Goal: Communication & Community: Share content

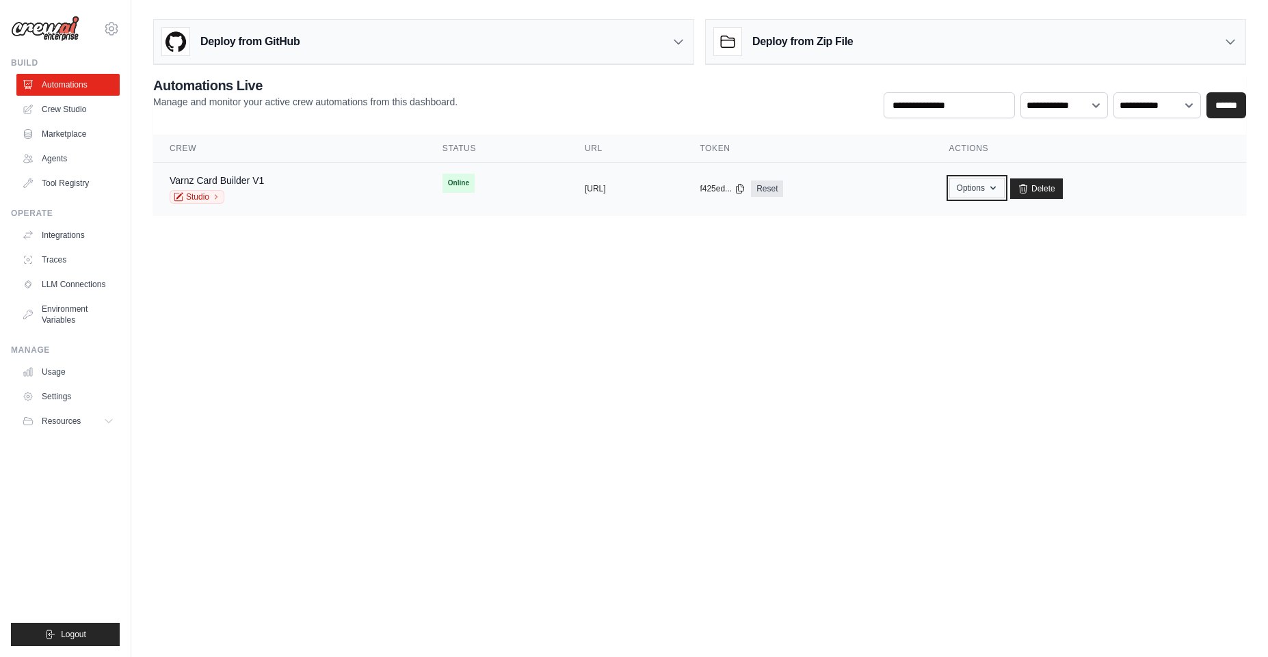
click at [1004, 194] on button "Options" at bounding box center [976, 188] width 55 height 21
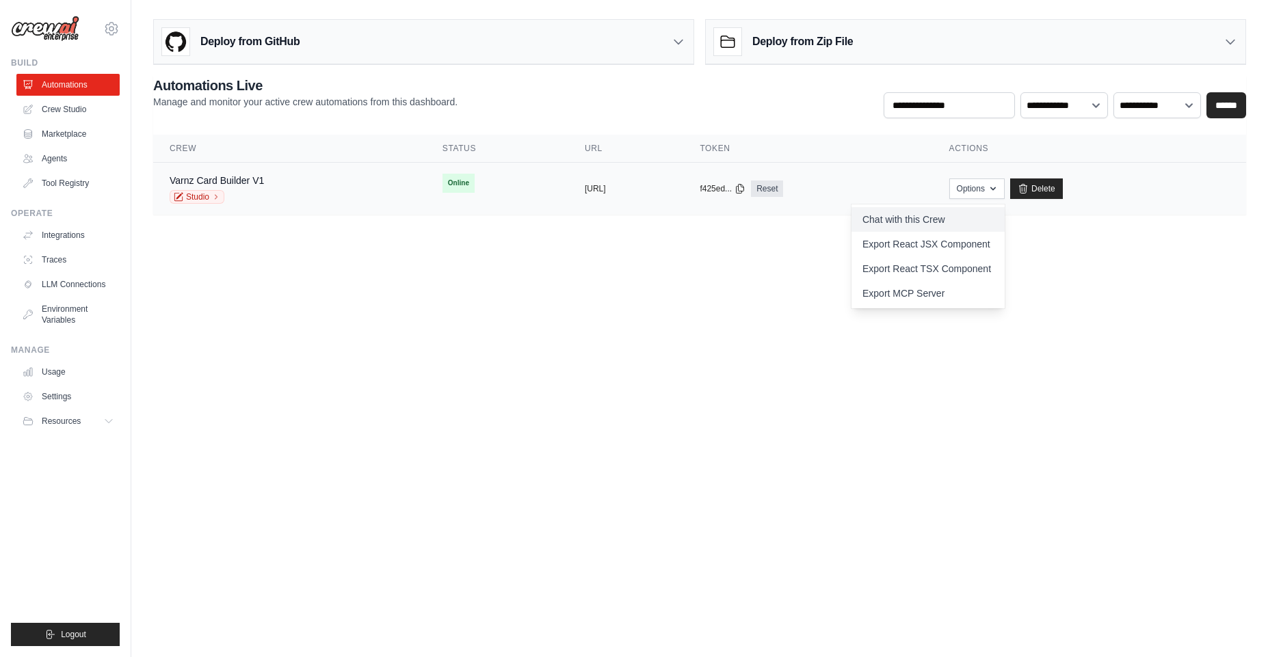
click at [950, 221] on link "Chat with this Crew" at bounding box center [927, 219] width 153 height 25
click at [521, 325] on body "[PERSON_NAME][EMAIL_ADDRESS][DOMAIN_NAME] Settings Build Automations Crew Studio" at bounding box center [634, 328] width 1268 height 657
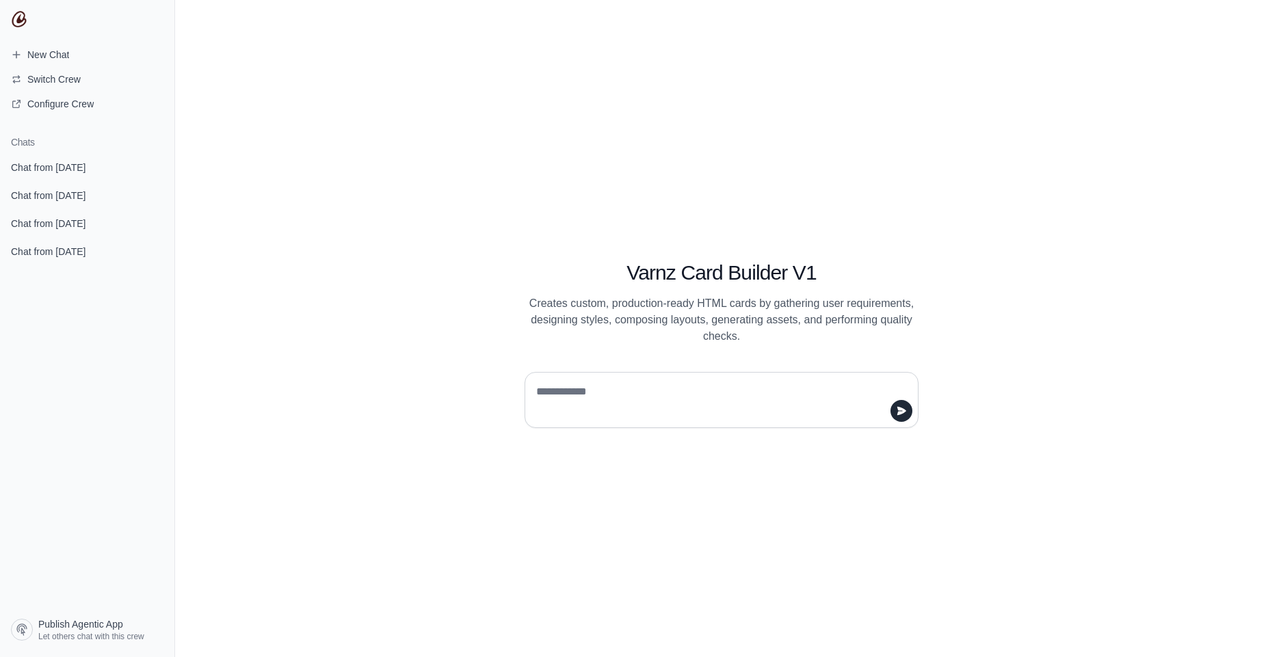
click at [627, 419] on div at bounding box center [721, 400] width 394 height 56
click at [625, 410] on textarea at bounding box center [717, 400] width 368 height 38
type textarea "*"
type textarea "**********"
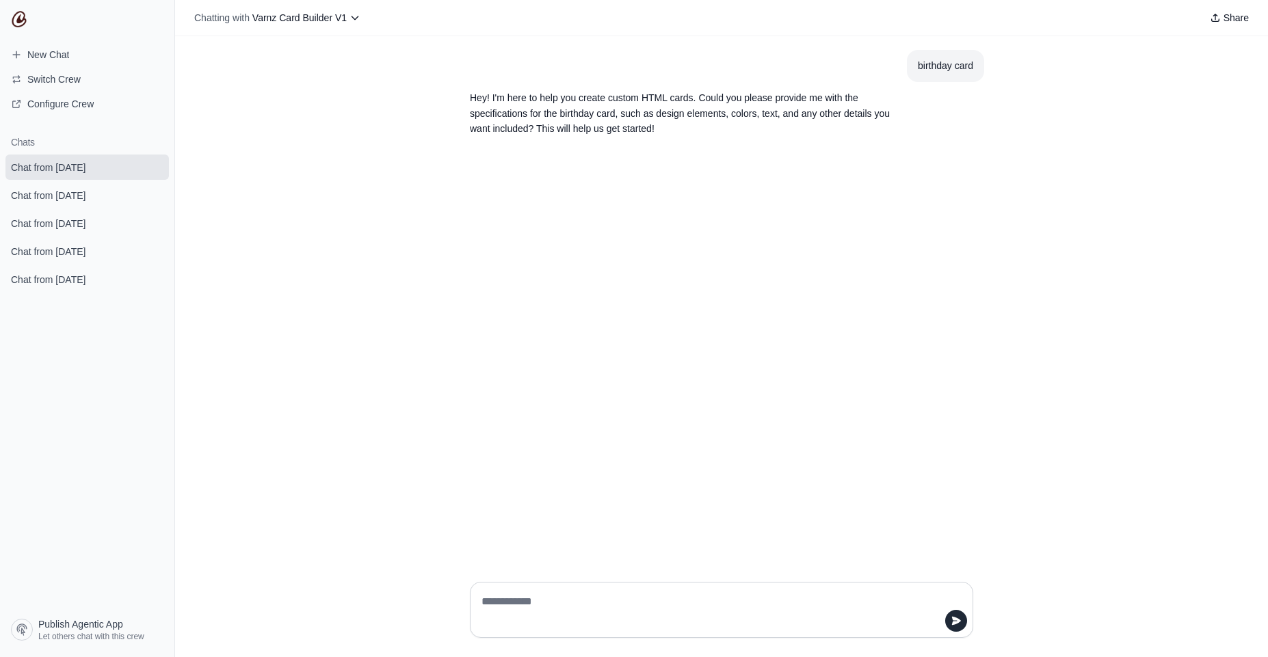
click at [542, 615] on textarea at bounding box center [717, 610] width 477 height 38
type textarea "**********"
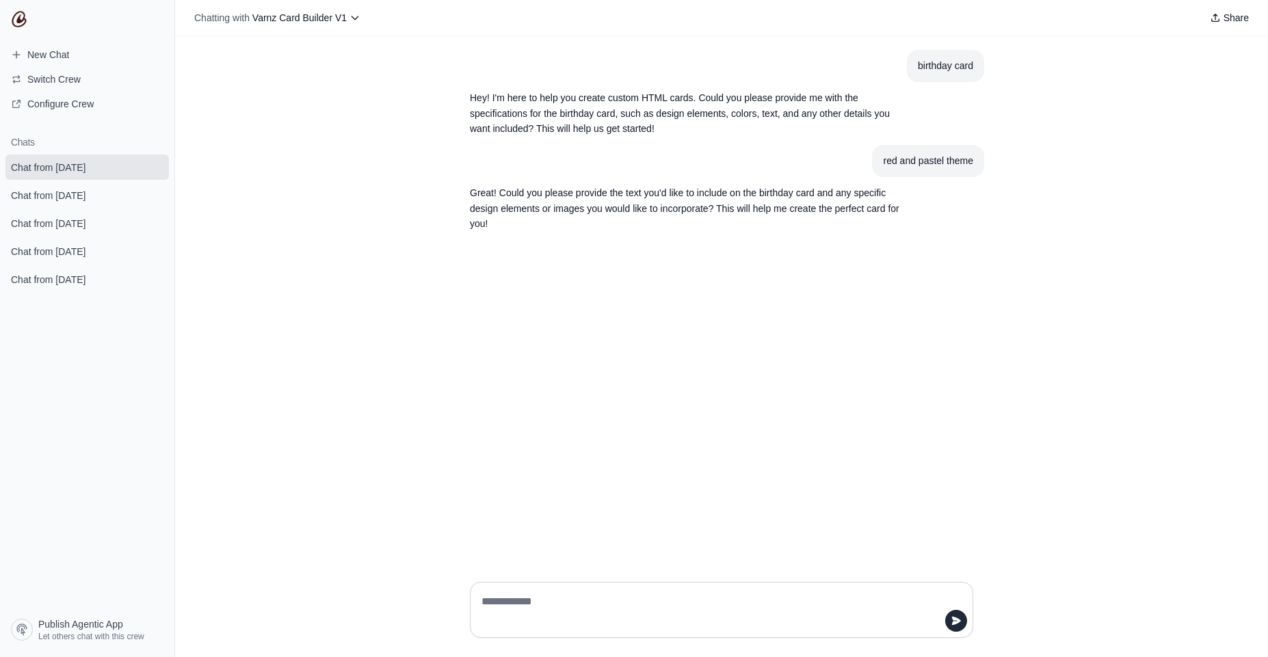
click at [533, 600] on textarea at bounding box center [717, 610] width 477 height 38
type textarea "*******"
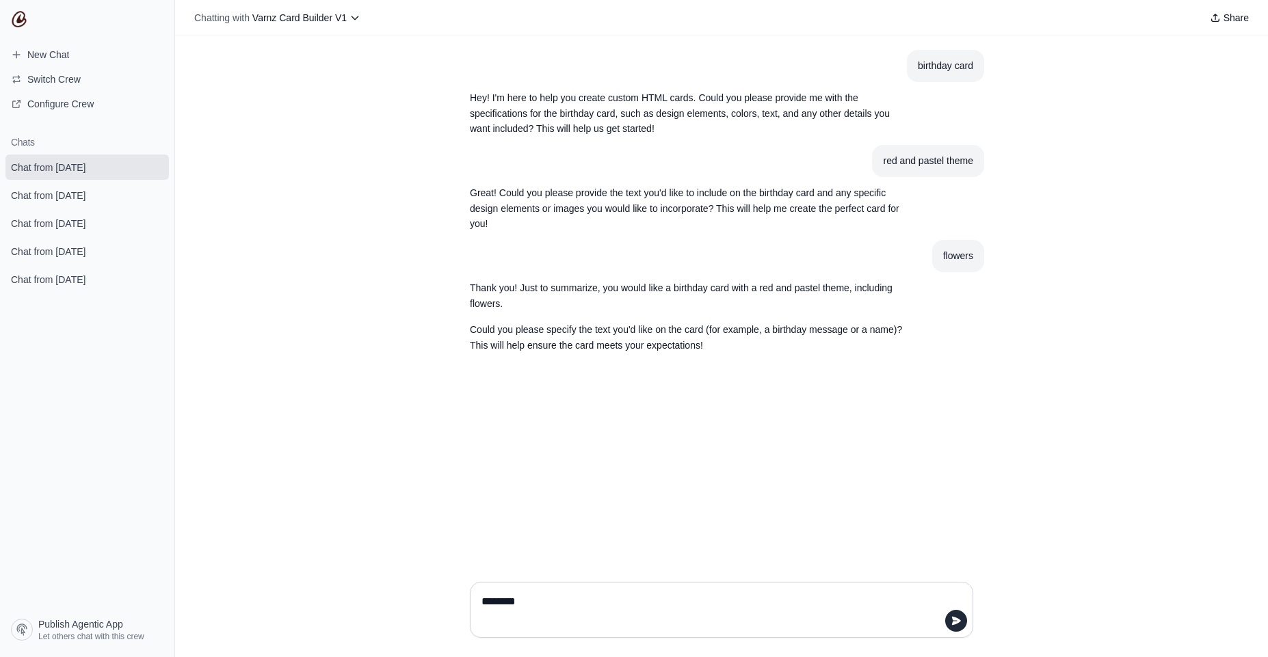
type textarea "*********"
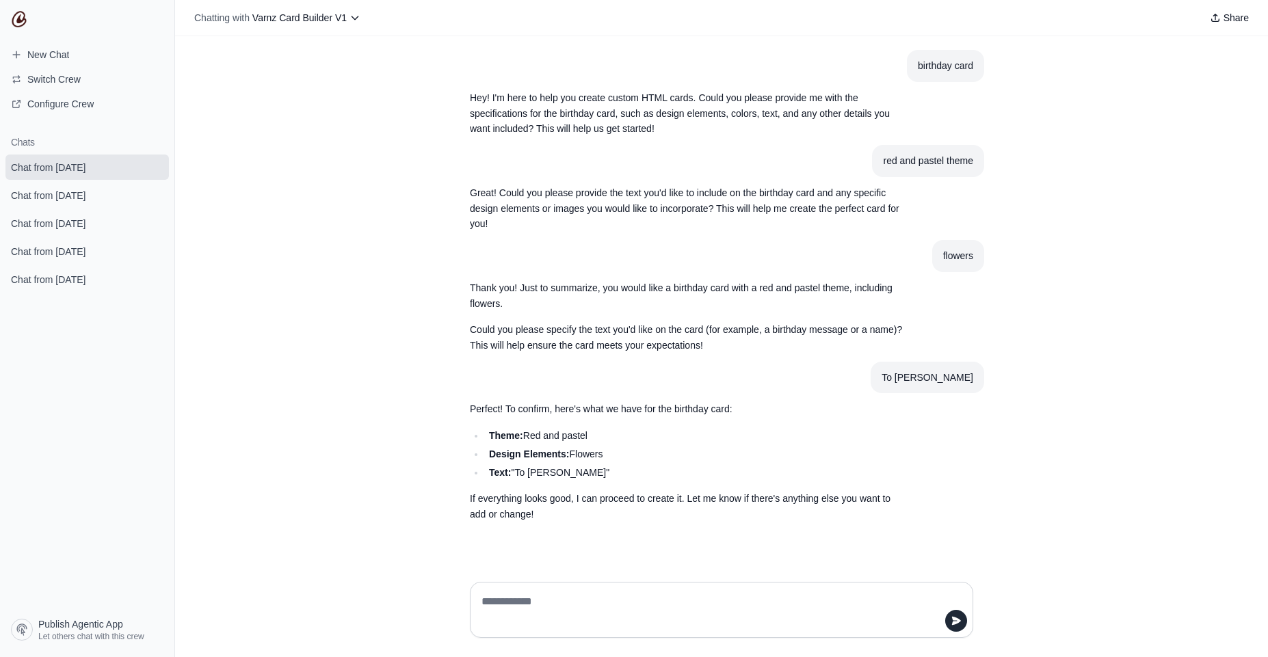
click at [614, 595] on textarea at bounding box center [717, 610] width 477 height 38
type textarea "***"
click at [349, 22] on icon at bounding box center [354, 17] width 11 height 11
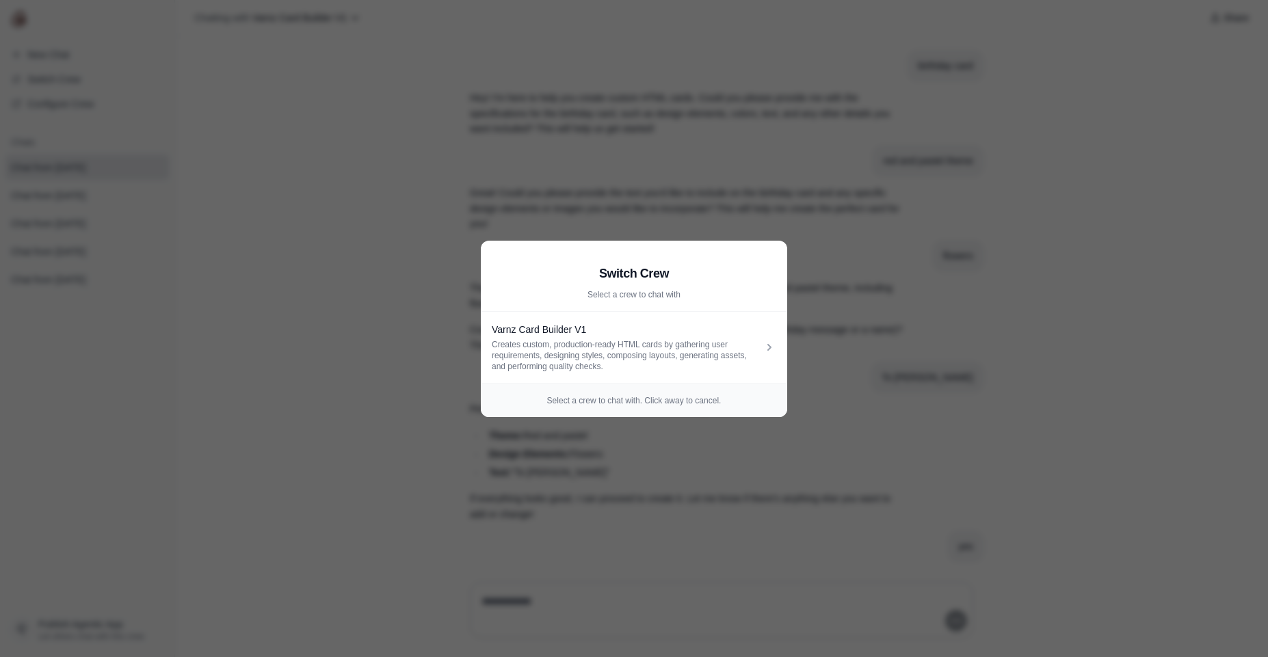
click at [212, 336] on aside "Switch Crew Select a crew to chat with Varnz Card Builder V1 Creates custom, pr…" at bounding box center [634, 328] width 1268 height 657
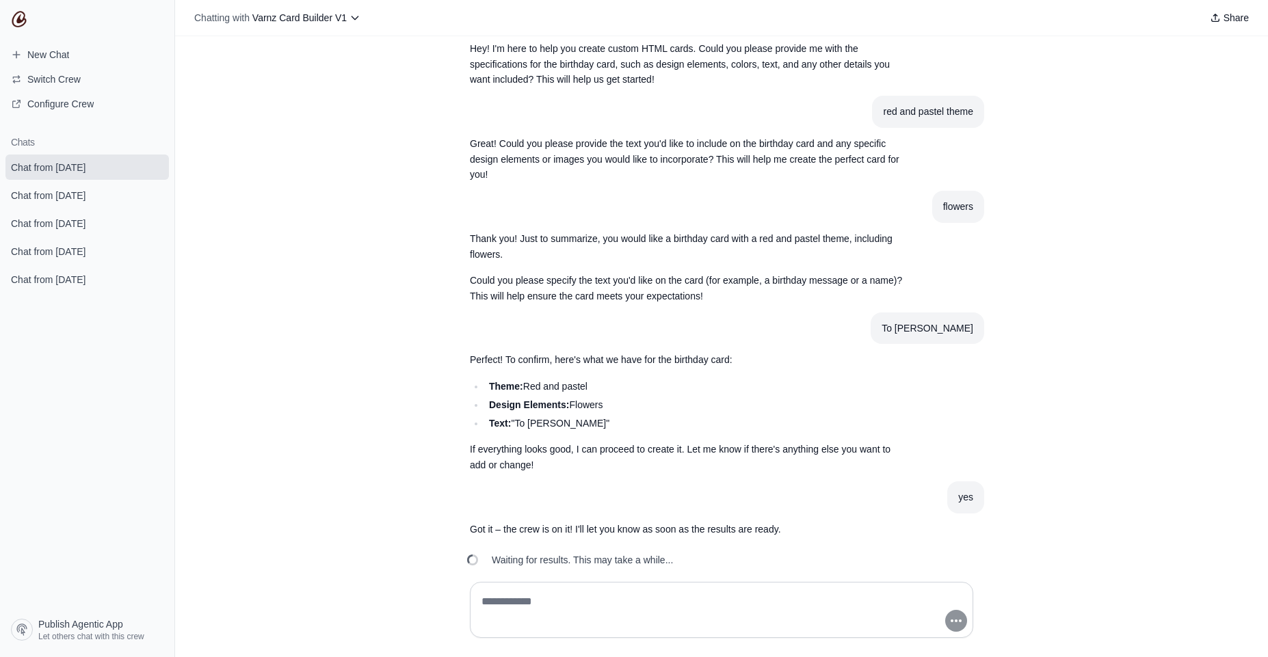
scroll to position [67, 0]
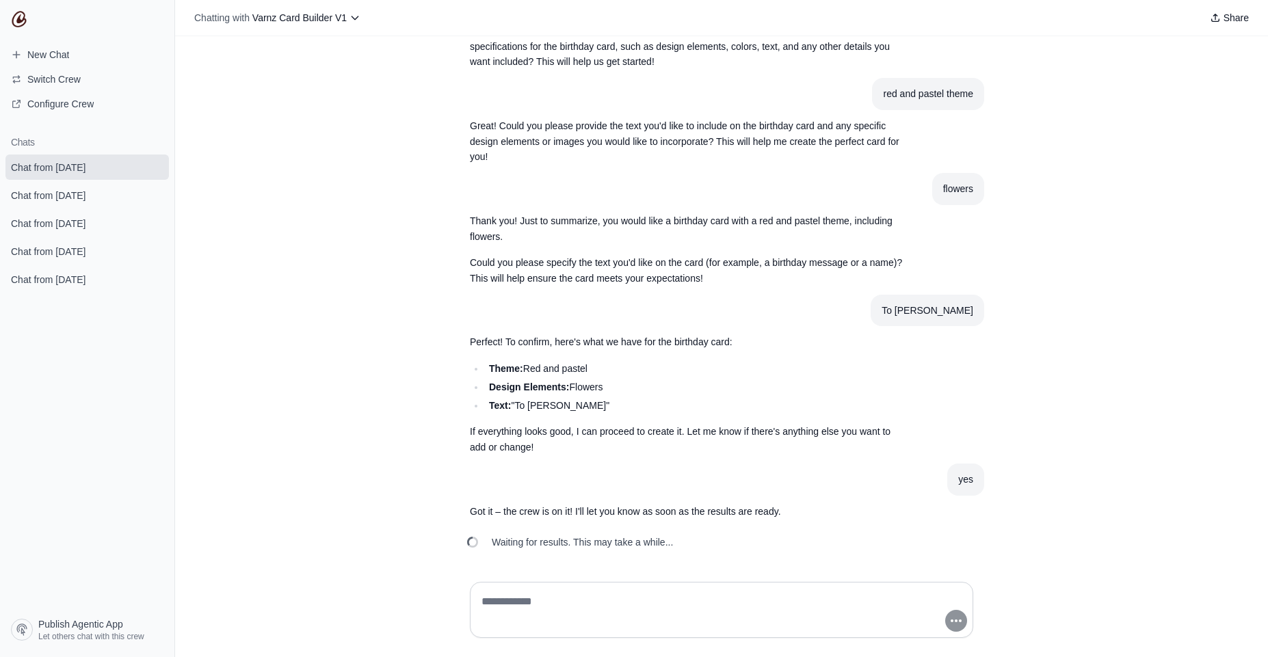
click at [303, 547] on div "birthday card Hey! I'm here to help you create custom HTML cards. Could you ple…" at bounding box center [721, 303] width 1093 height 535
click at [542, 539] on p "<!DOCTYPE html> Birthday Card for Ambika" at bounding box center [689, 541] width 438 height 16
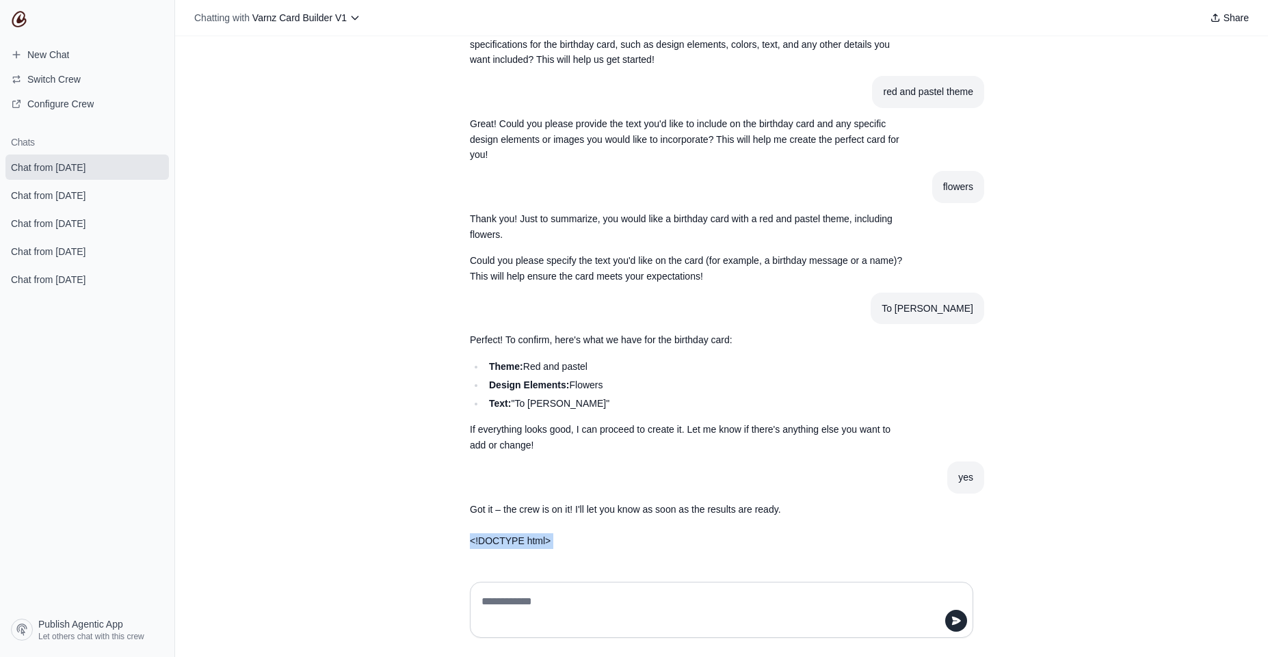
click at [583, 538] on p "<!DOCTYPE html> Birthday Card for Ambika" at bounding box center [689, 541] width 438 height 16
click at [595, 507] on p "Got it – the crew is on it! I'll let you know as soon as the results are ready." at bounding box center [689, 510] width 438 height 16
drag, startPoint x: 595, startPoint y: 507, endPoint x: 563, endPoint y: 549, distance: 52.7
click at [563, 549] on div "birthday card Hey! I'm here to help you create custom HTML cards. Could you ple…" at bounding box center [721, 269] width 525 height 576
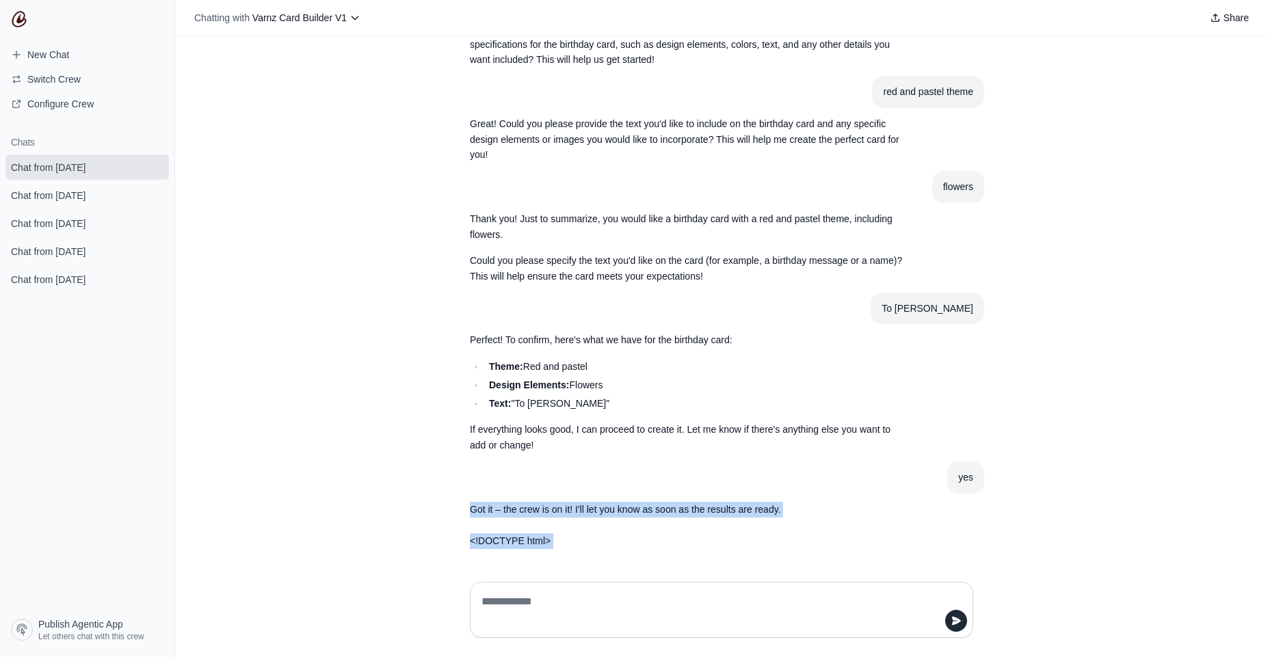
click at [559, 550] on section "<!DOCTYPE html> Birthday Card for Ambika" at bounding box center [688, 541] width 459 height 32
click at [474, 344] on p "Perfect! To confirm, here's what we have for the birthday card:" at bounding box center [689, 340] width 438 height 16
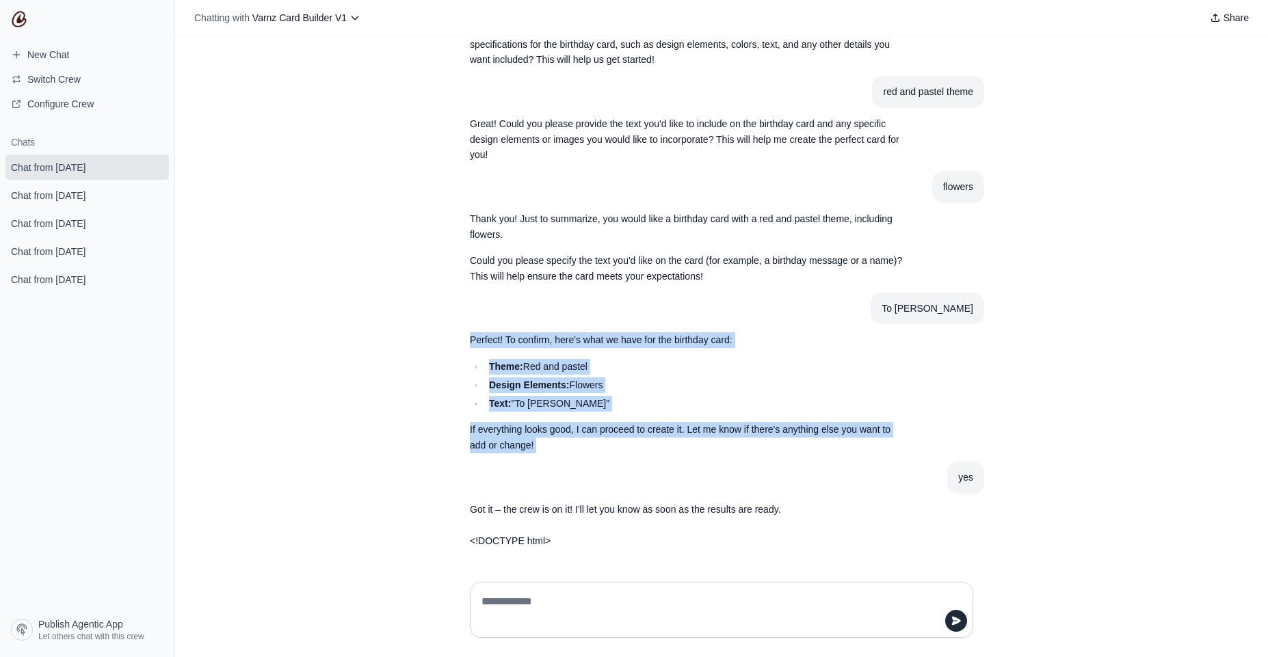
drag, startPoint x: 474, startPoint y: 344, endPoint x: 566, endPoint y: 431, distance: 127.2
click at [566, 431] on div "Perfect! To confirm, here's what we have for the birthday card: Theme: Red and …" at bounding box center [689, 392] width 438 height 120
click at [566, 431] on p "If everything looks good, I can proceed to create it. Let me know if there's an…" at bounding box center [689, 437] width 438 height 31
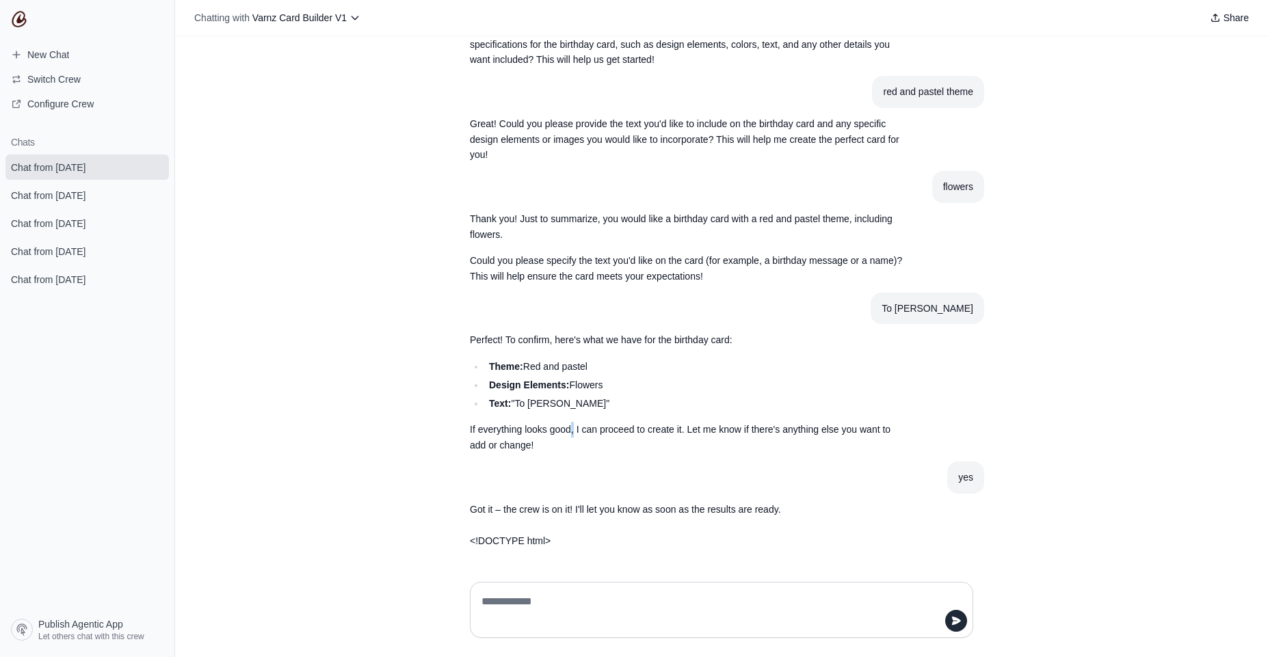
click at [566, 431] on p "If everything looks good, I can proceed to create it. Let me know if there's an…" at bounding box center [689, 437] width 438 height 31
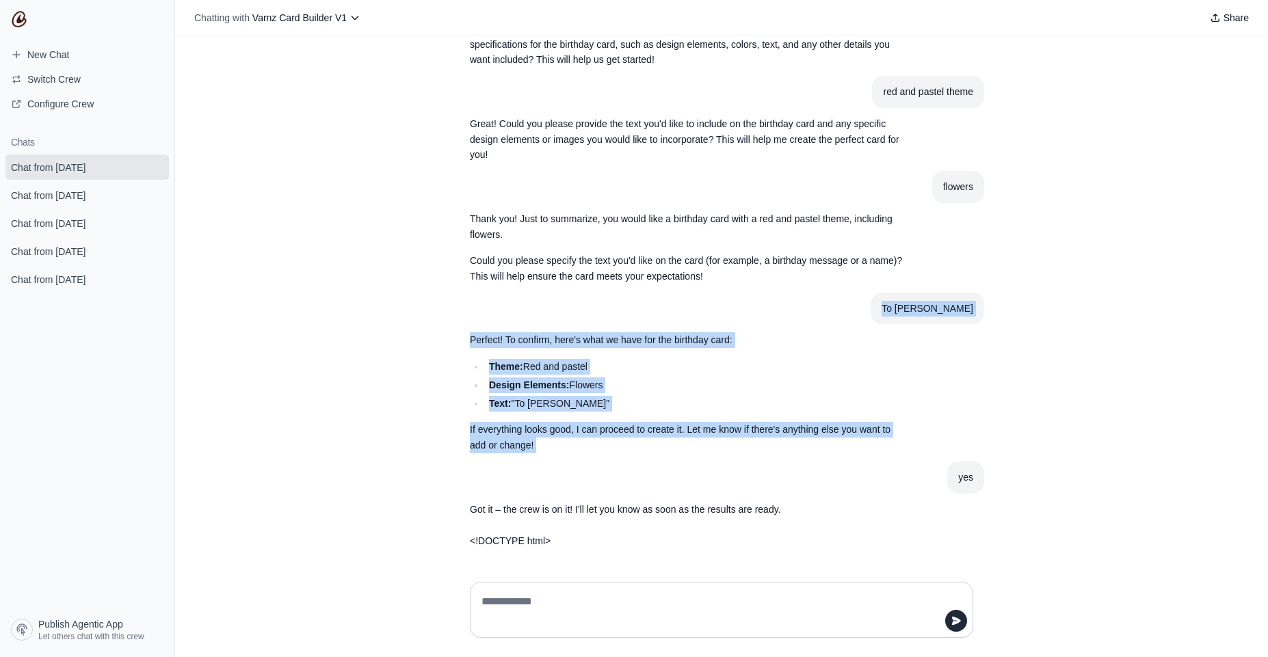
drag, startPoint x: 566, startPoint y: 431, endPoint x: 561, endPoint y: 312, distance: 119.8
click at [561, 312] on div "birthday card Hey! I'm here to help you create custom HTML cards. Could you ple…" at bounding box center [721, 269] width 525 height 576
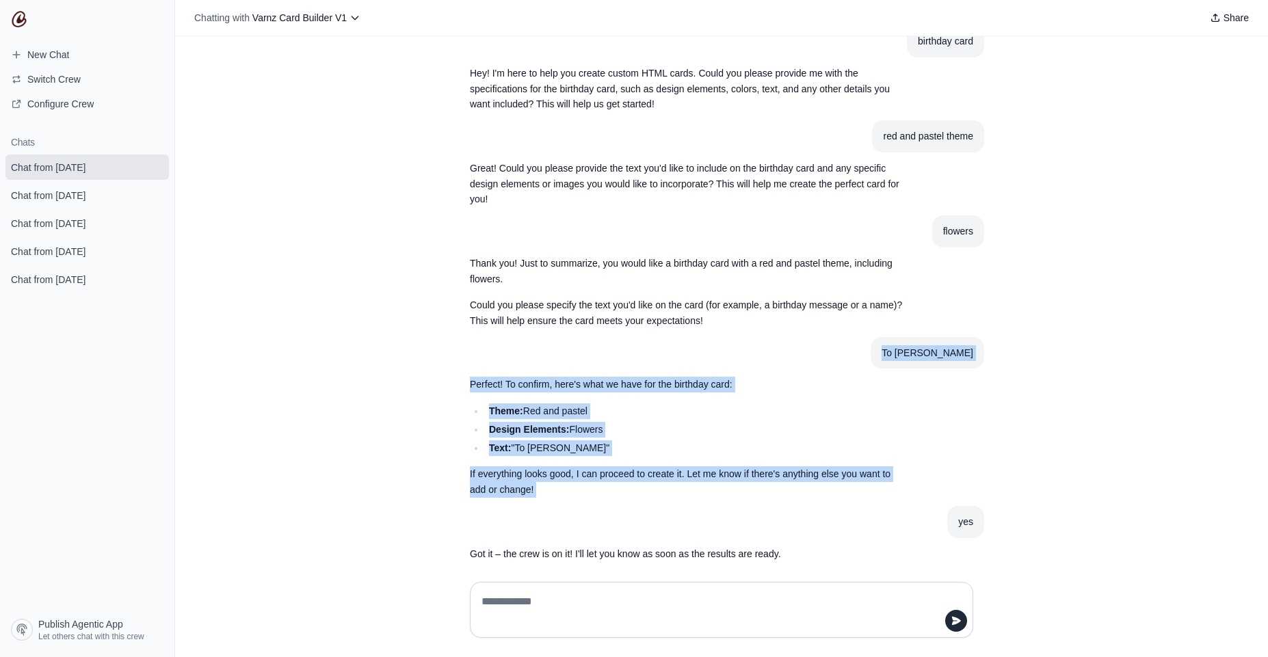
scroll to position [0, 0]
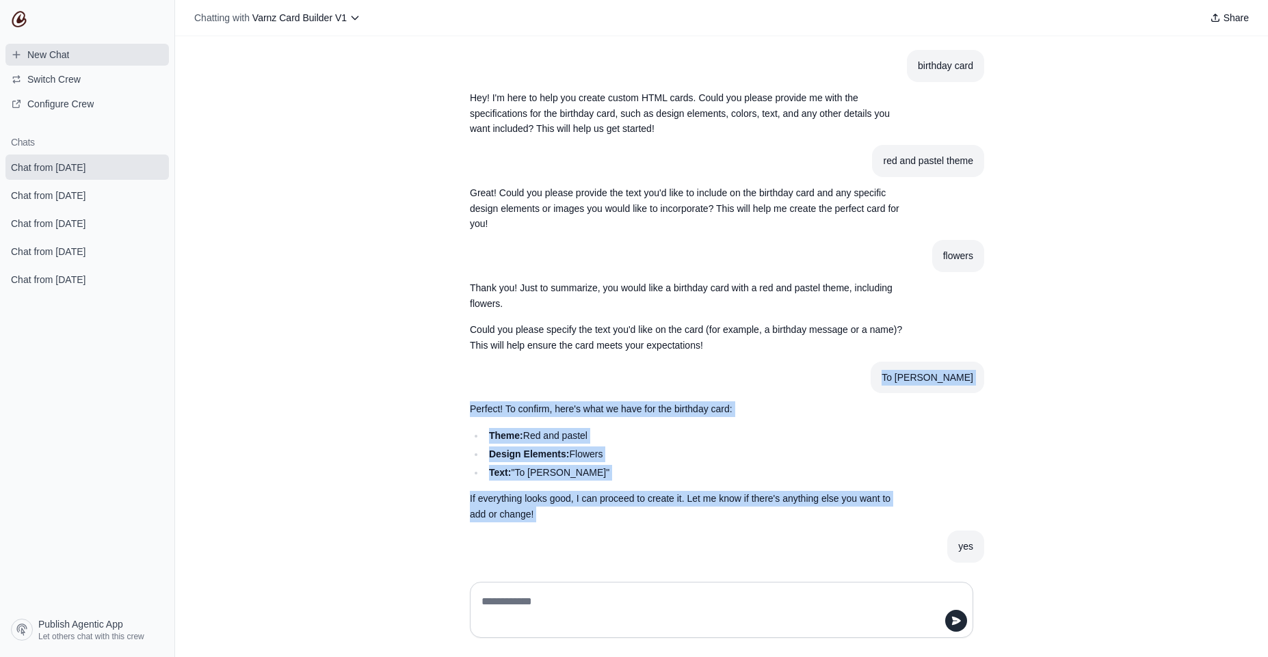
click at [75, 51] on span "New Chat" at bounding box center [40, 55] width 80 height 14
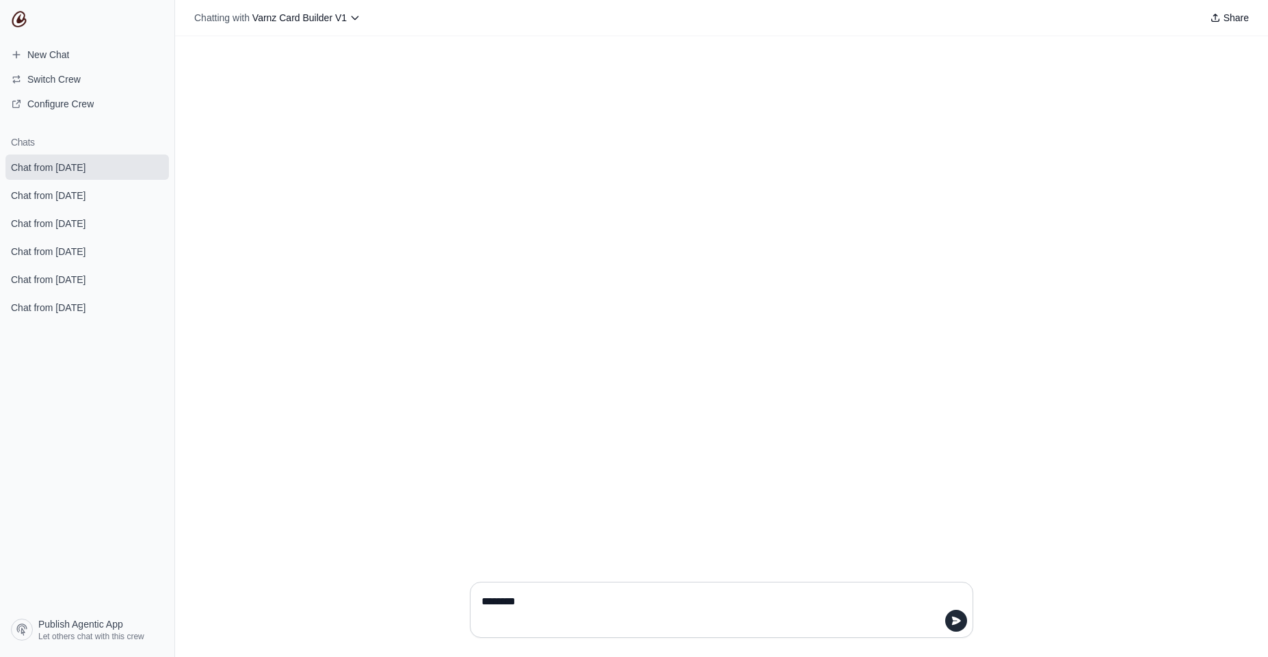
type textarea "*********"
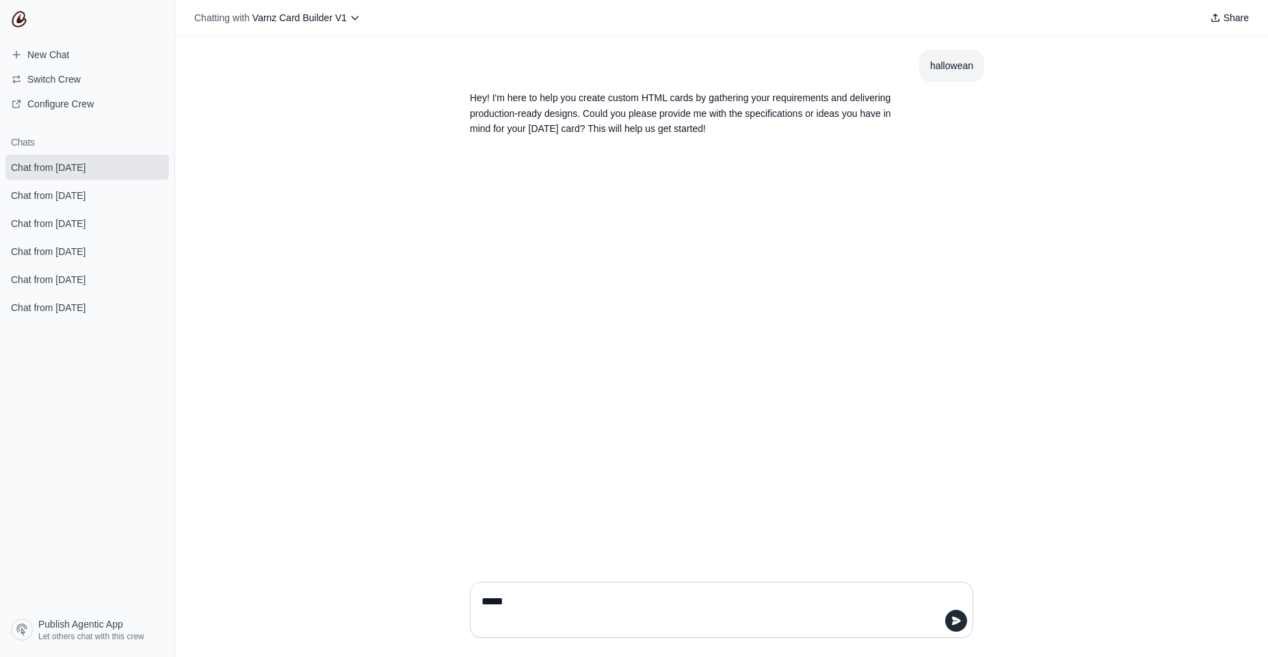
type textarea "******"
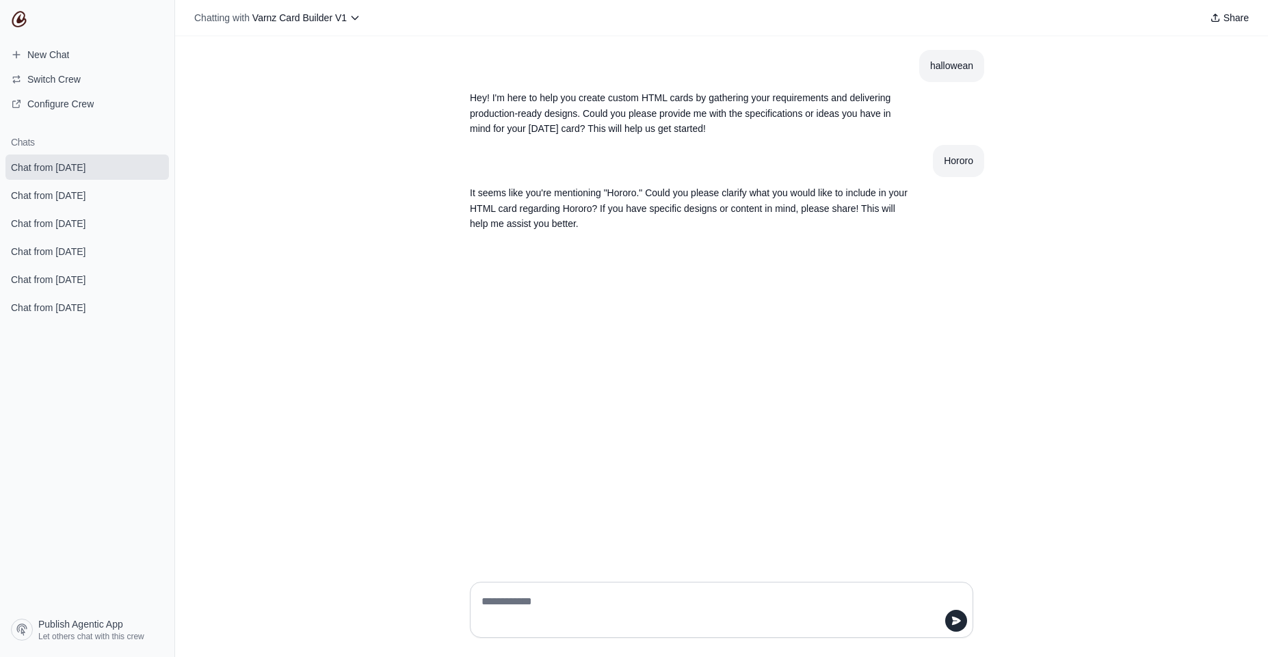
click at [633, 612] on textarea at bounding box center [717, 610] width 477 height 38
paste textarea "**********"
type textarea "**********"
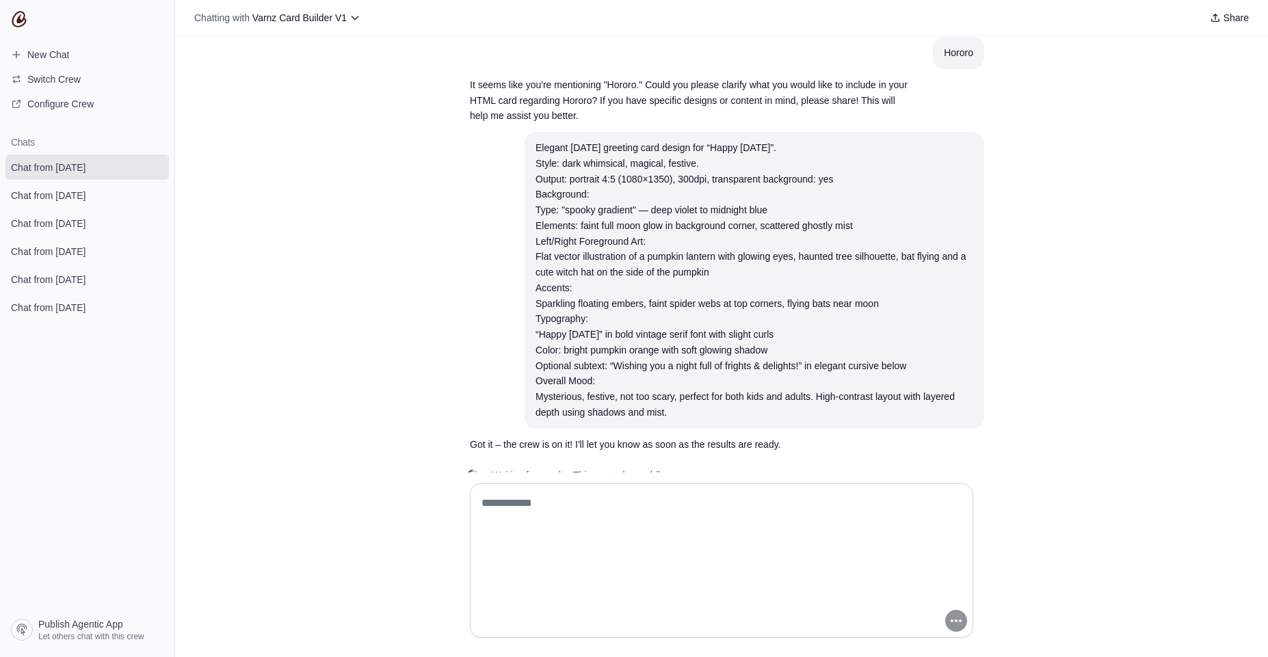
scroll to position [139, 0]
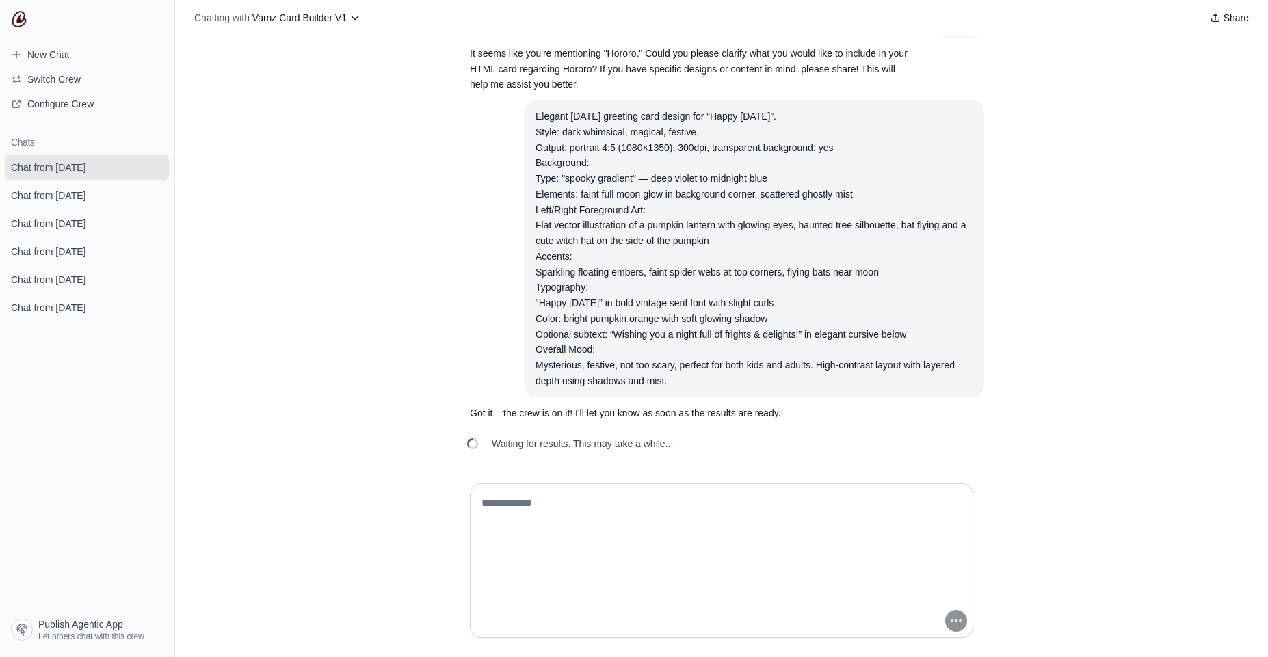
click at [459, 278] on article "Elegant Halloween greeting card design for “Happy Halloween”. Style: dark whims…" at bounding box center [721, 249] width 525 height 297
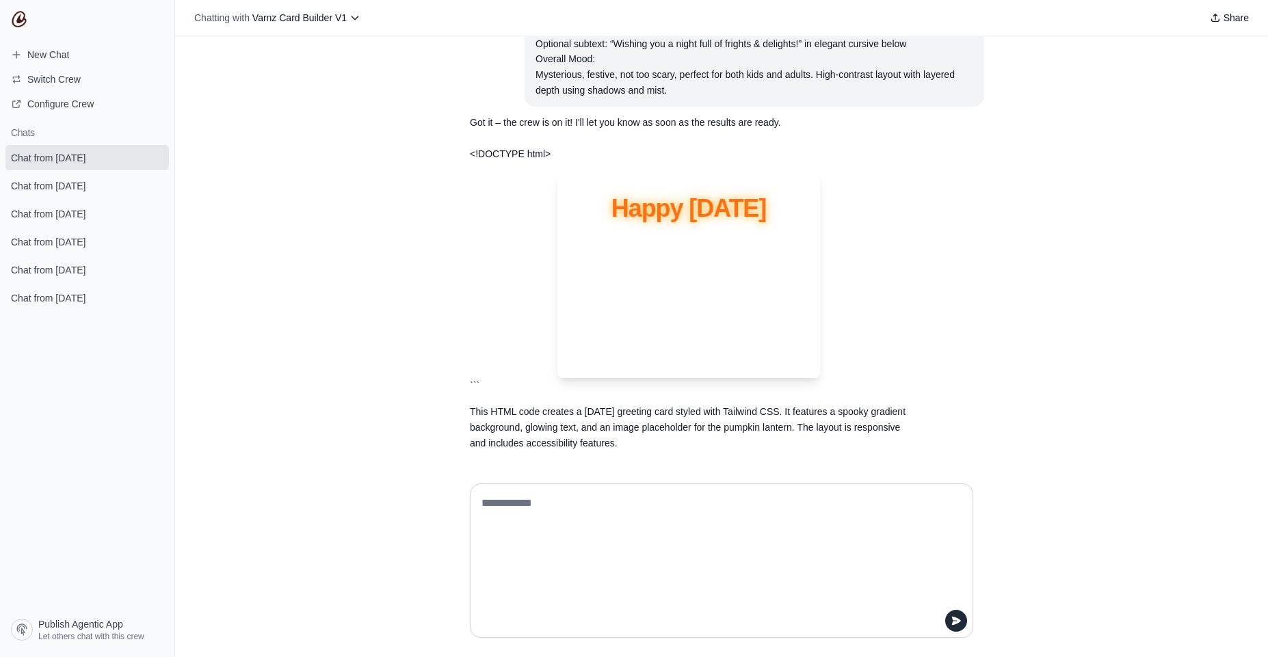
scroll to position [446, 0]
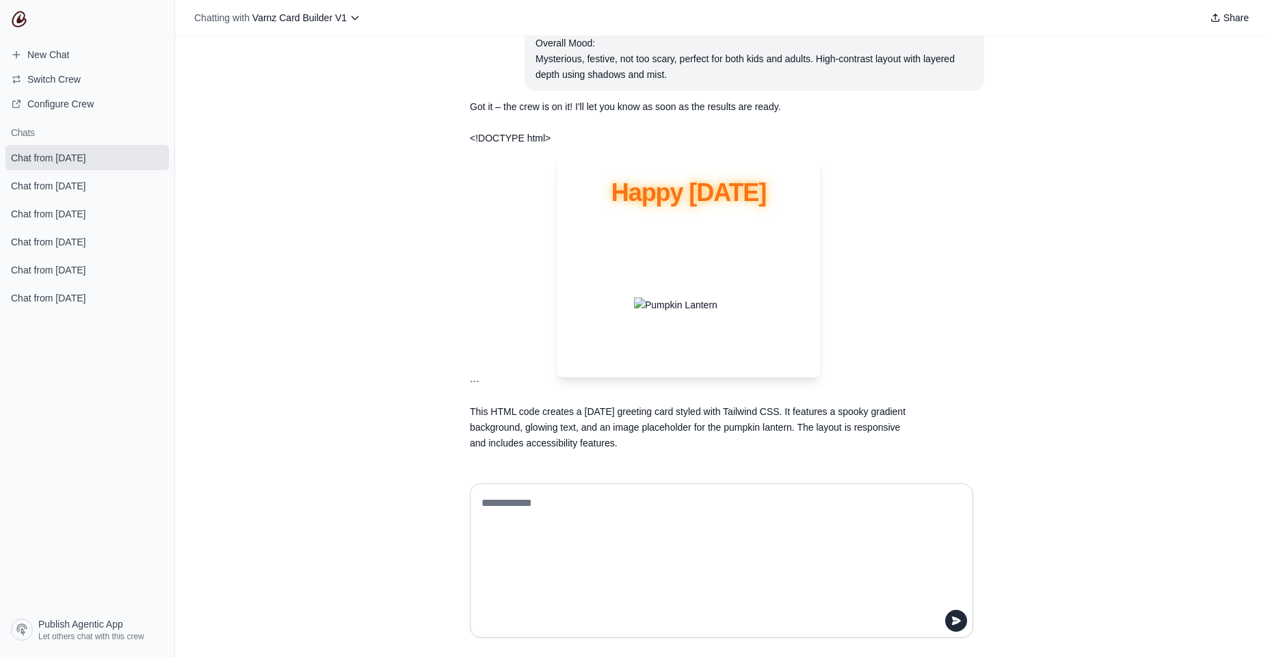
click at [706, 304] on img "Response" at bounding box center [688, 305] width 109 height 16
drag, startPoint x: 706, startPoint y: 304, endPoint x: 641, endPoint y: 206, distance: 117.0
click at [641, 207] on div "Happy Halloween Wishing you a night full of frights & delights! May your Hallow…" at bounding box center [688, 267] width 263 height 220
click at [641, 186] on h1 "Happy Halloween" at bounding box center [688, 192] width 219 height 27
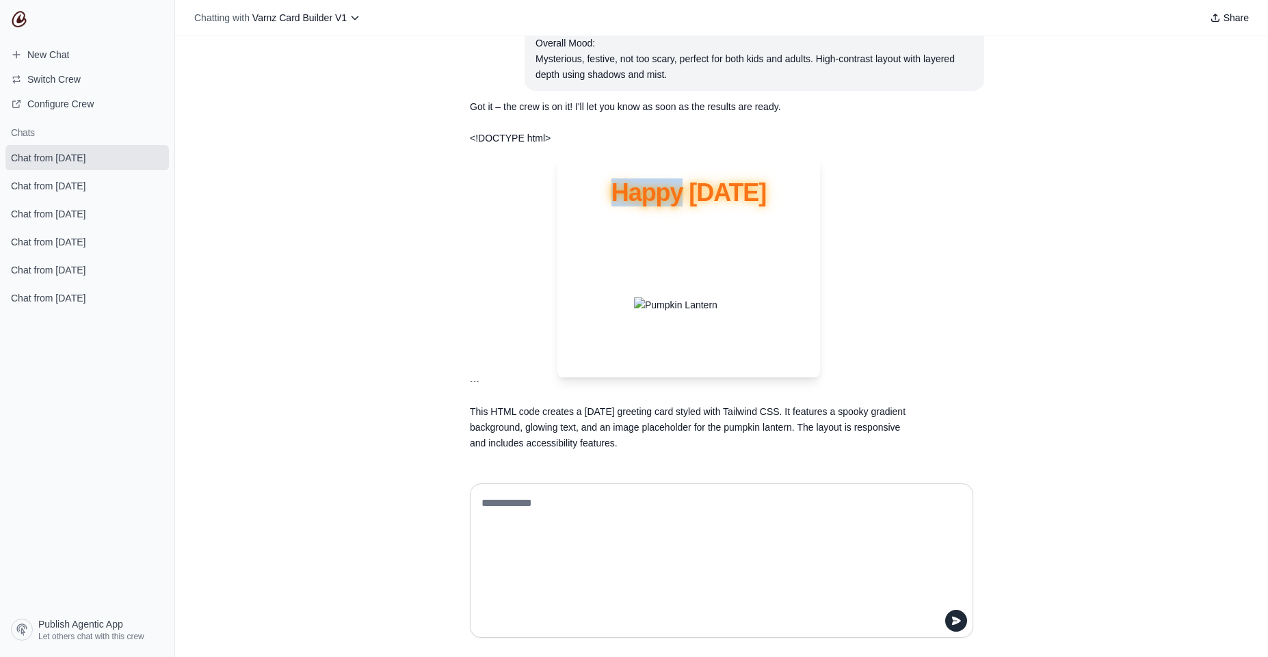
click at [641, 186] on h1 "Happy Halloween" at bounding box center [688, 192] width 219 height 27
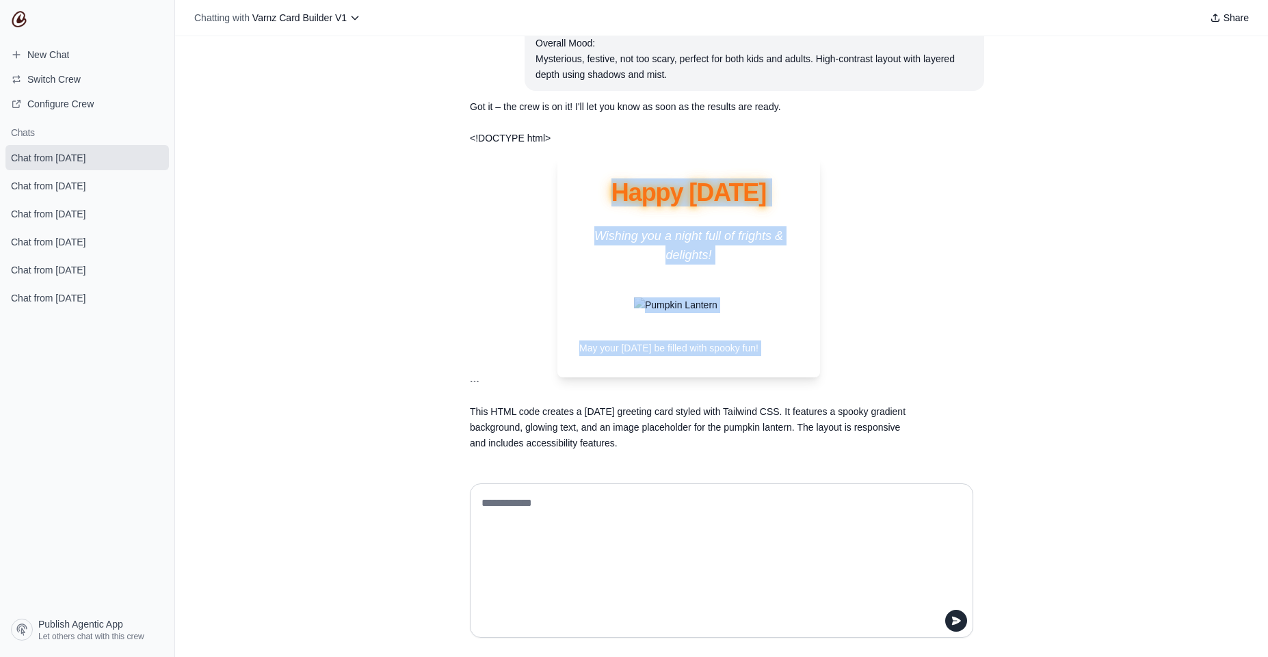
drag, startPoint x: 641, startPoint y: 186, endPoint x: 691, endPoint y: 340, distance: 162.2
click at [691, 340] on div "Happy Halloween Wishing you a night full of frights & delights! May your Hallow…" at bounding box center [688, 267] width 263 height 220
click at [691, 340] on p "May your Halloween be filled with spooky fun!" at bounding box center [688, 348] width 219 height 16
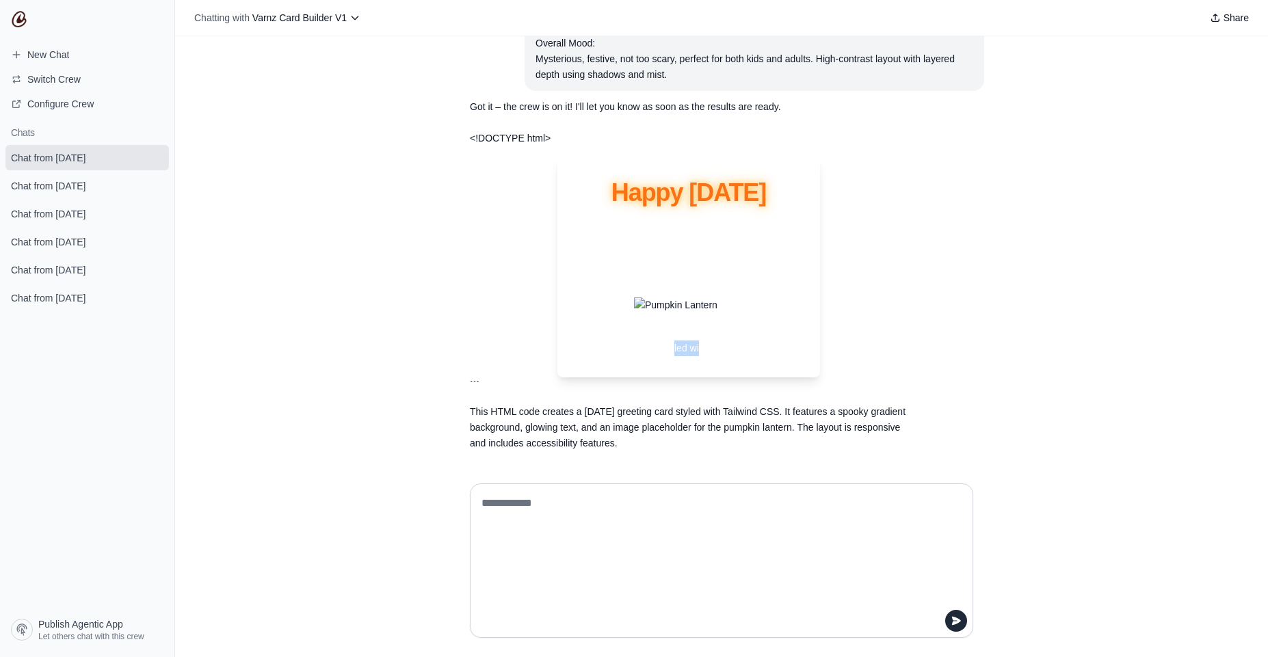
click at [691, 340] on p "May your Halloween be filled with spooky fun!" at bounding box center [688, 348] width 219 height 16
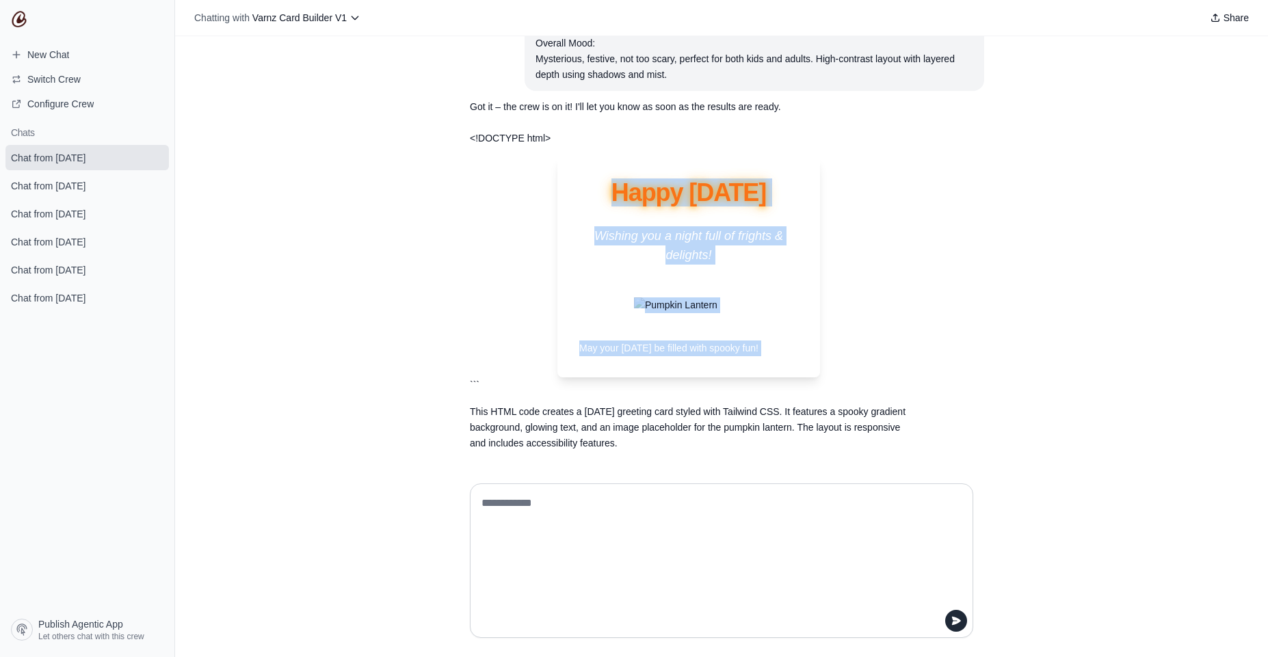
drag, startPoint x: 691, startPoint y: 340, endPoint x: 647, endPoint y: 158, distance: 187.7
click at [647, 158] on div "Happy Halloween Wishing you a night full of frights & delights! May your Hallow…" at bounding box center [688, 267] width 263 height 220
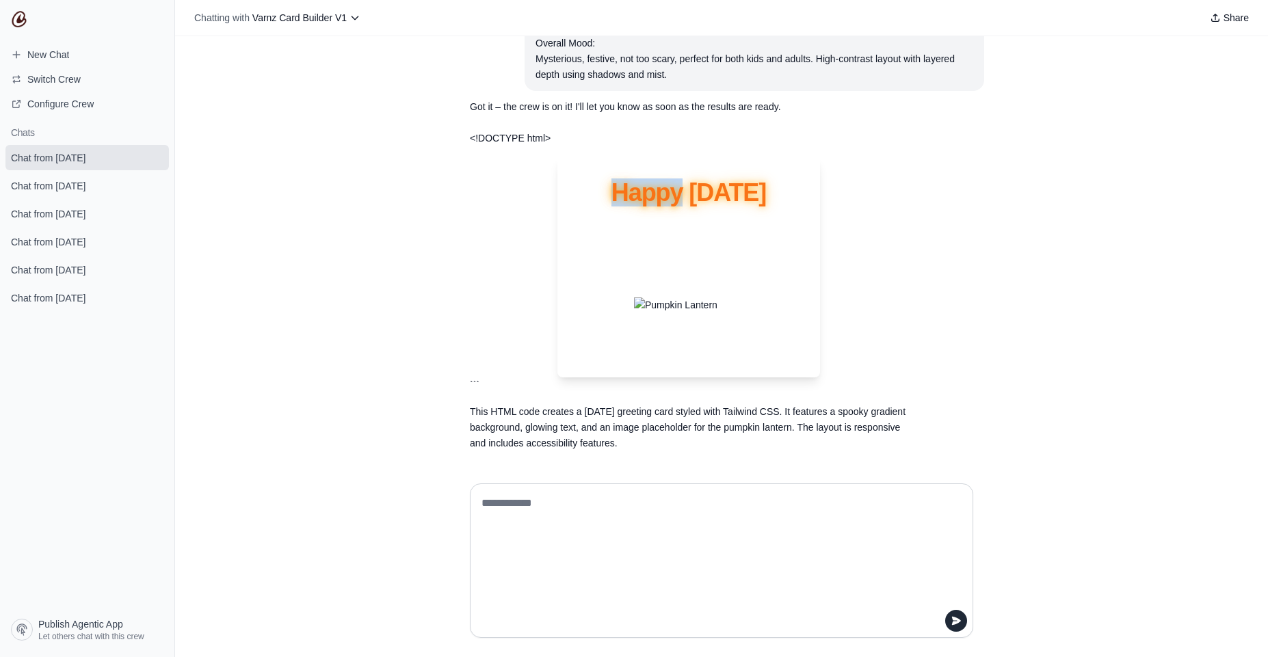
click at [647, 158] on div "Happy Halloween Wishing you a night full of frights & delights! May your Hallow…" at bounding box center [688, 267] width 263 height 220
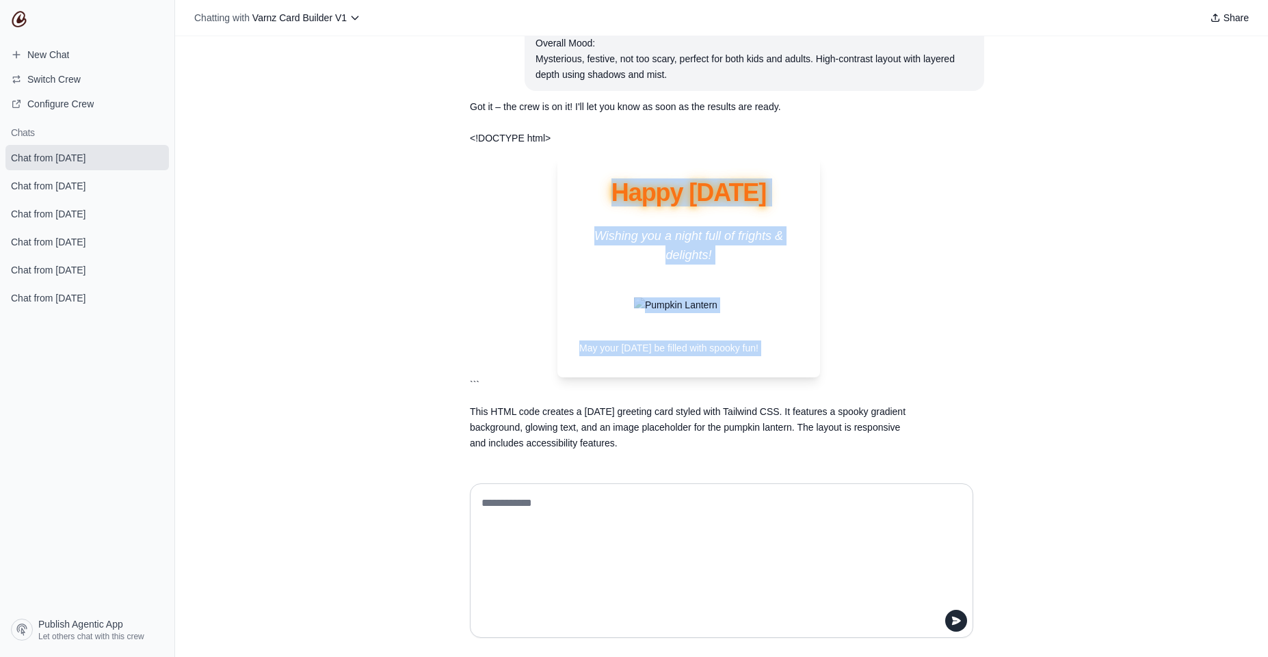
drag, startPoint x: 647, startPoint y: 158, endPoint x: 731, endPoint y: 357, distance: 216.0
click at [731, 357] on div "Happy Halloween Wishing you a night full of frights & delights! May your Hallow…" at bounding box center [688, 267] width 263 height 220
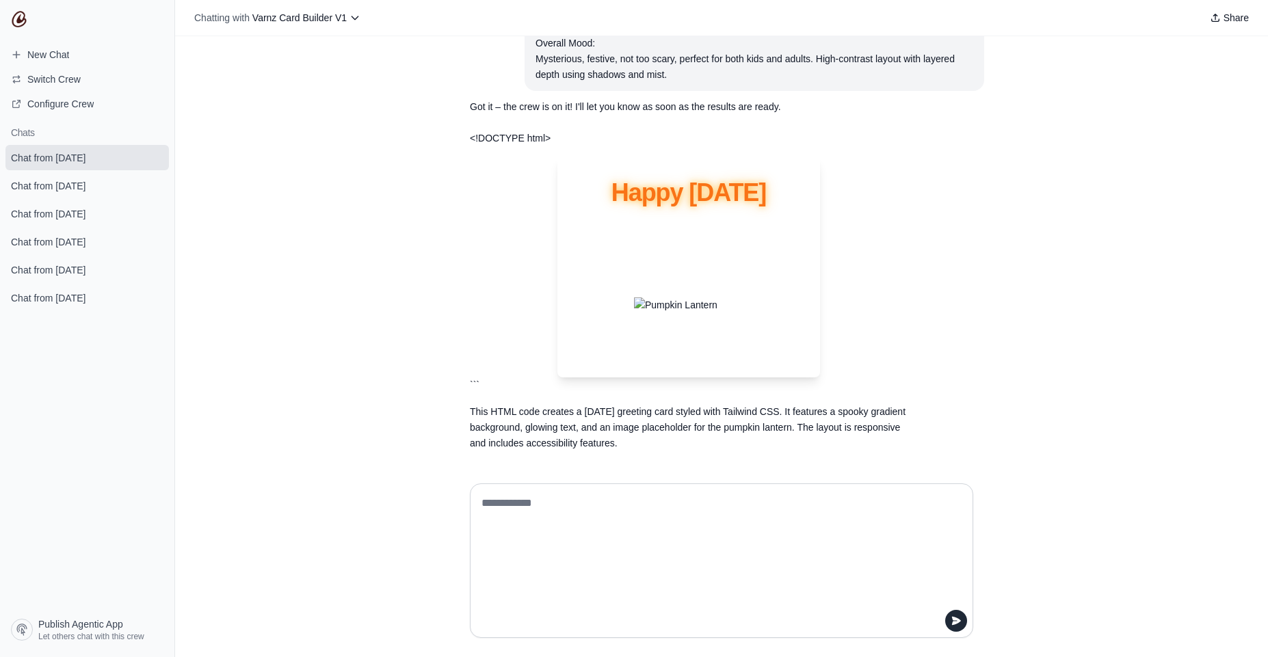
click at [731, 357] on div "Happy Halloween Wishing you a night full of frights & delights! May your Hallow…" at bounding box center [688, 267] width 263 height 220
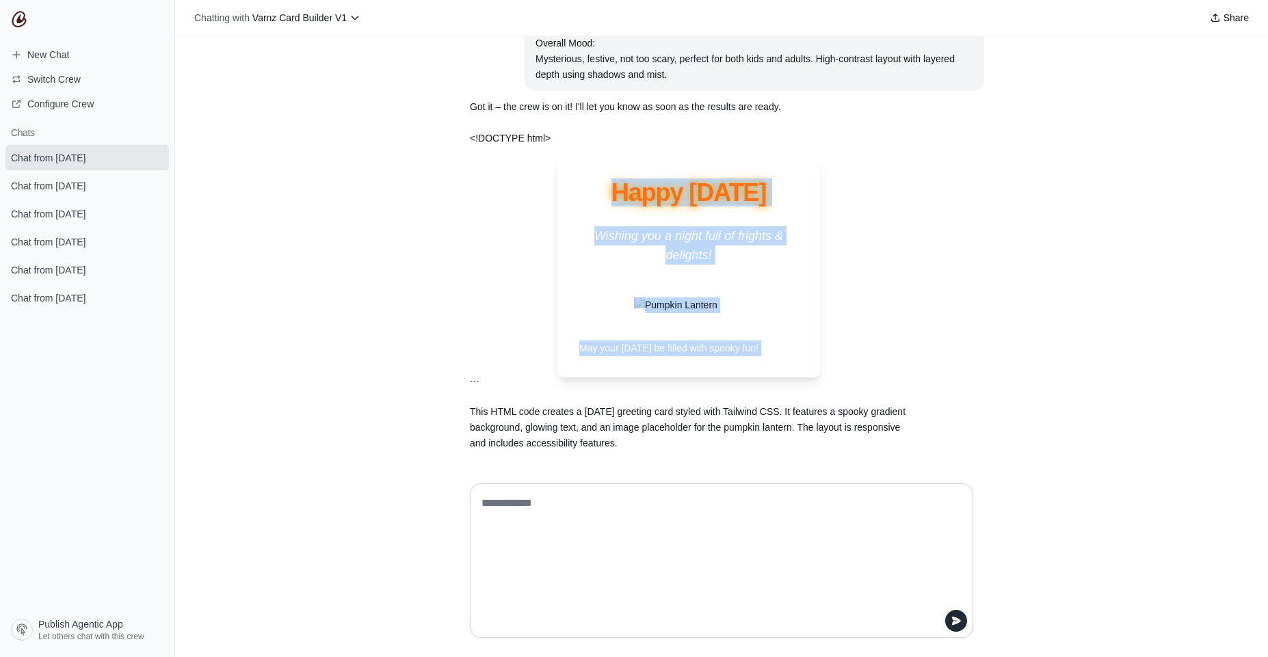
drag, startPoint x: 731, startPoint y: 357, endPoint x: 740, endPoint y: 166, distance: 191.0
click at [740, 166] on div "Happy Halloween Wishing you a night full of frights & delights! May your Hallow…" at bounding box center [688, 267] width 263 height 220
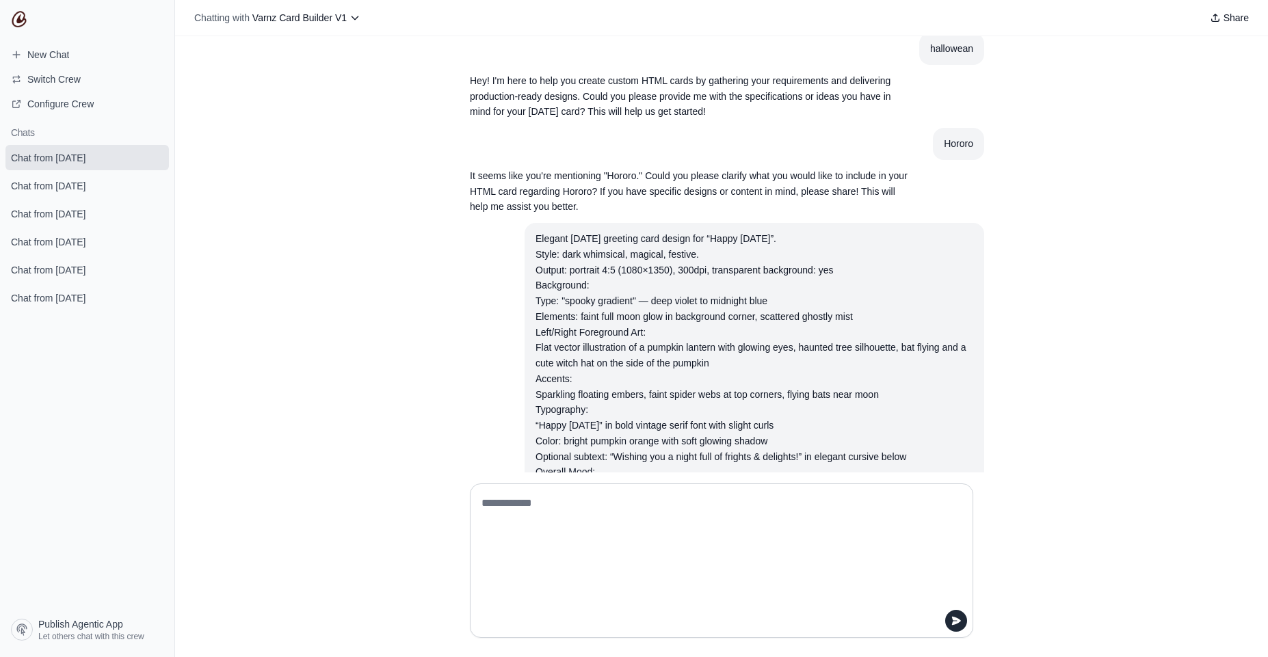
scroll to position [0, 0]
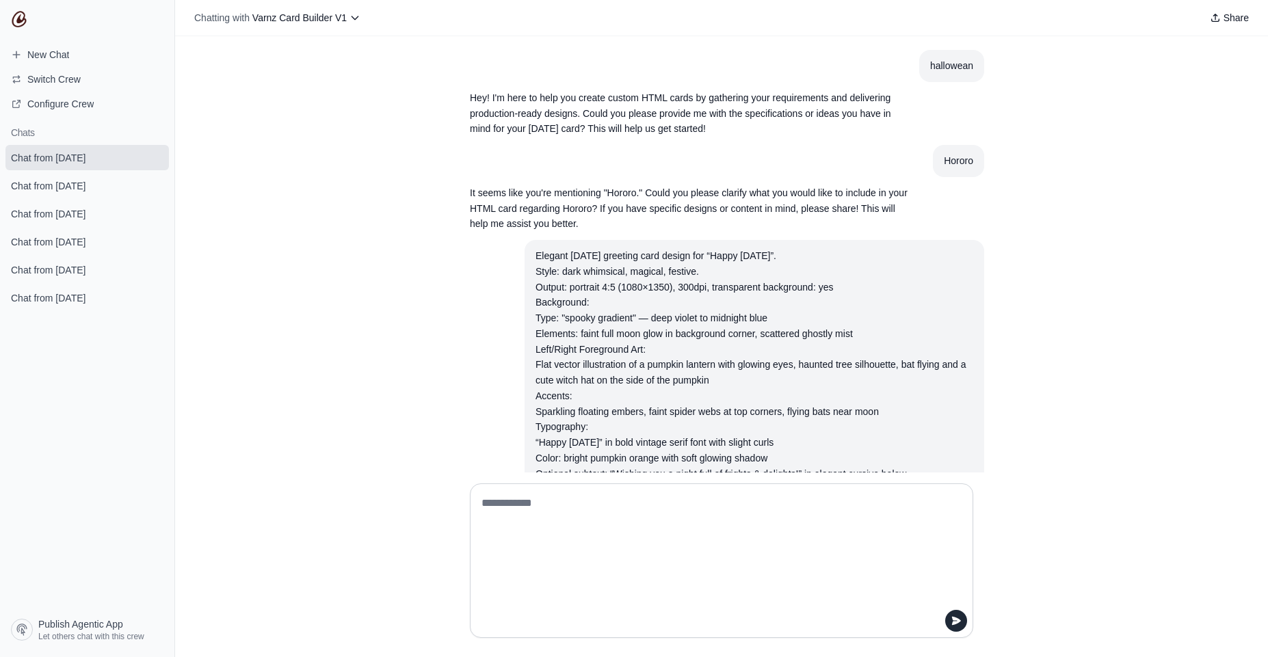
click at [430, 260] on div "hallowean Hey! I'm here to help you create custom HTML cards by gathering your …" at bounding box center [721, 254] width 1093 height 436
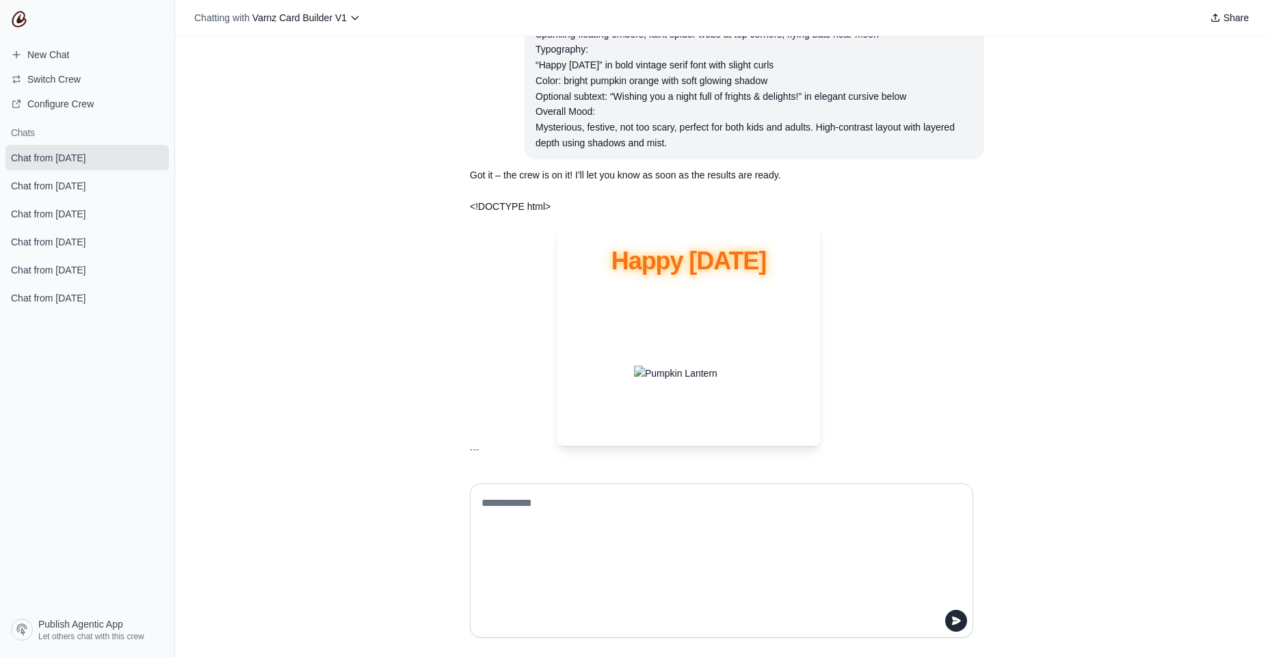
scroll to position [446, 0]
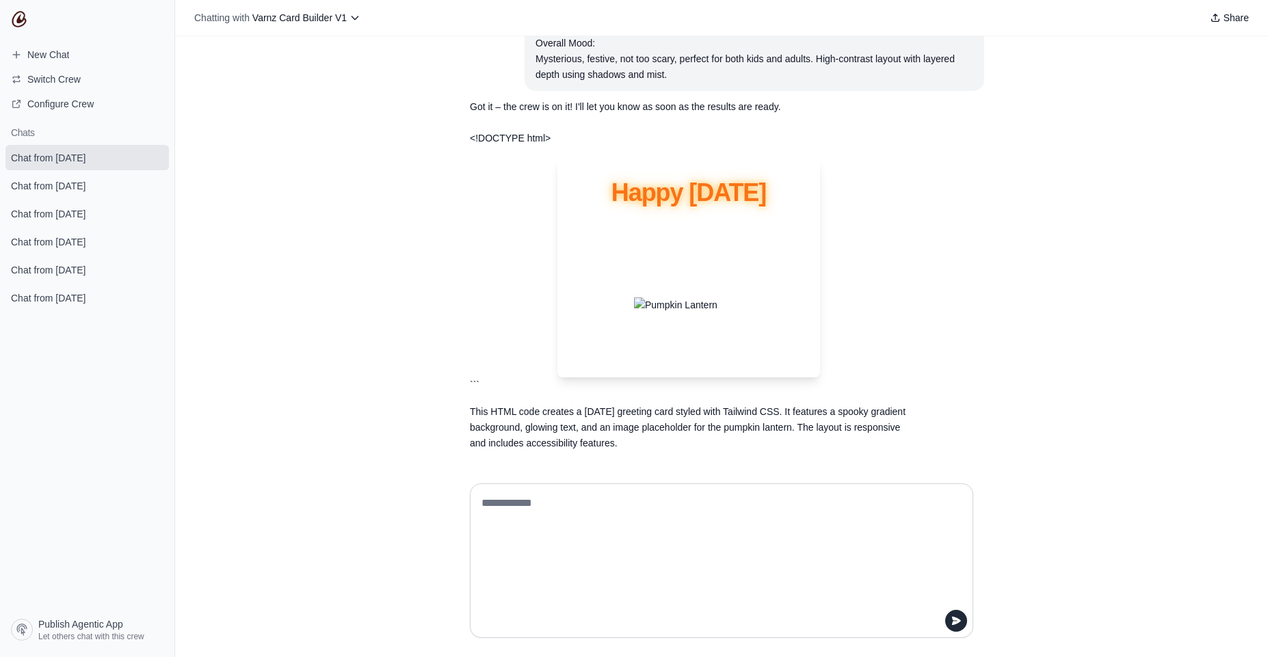
click at [567, 412] on p "This HTML code creates a Halloween greeting card styled with Tailwind CSS. It f…" at bounding box center [689, 427] width 438 height 46
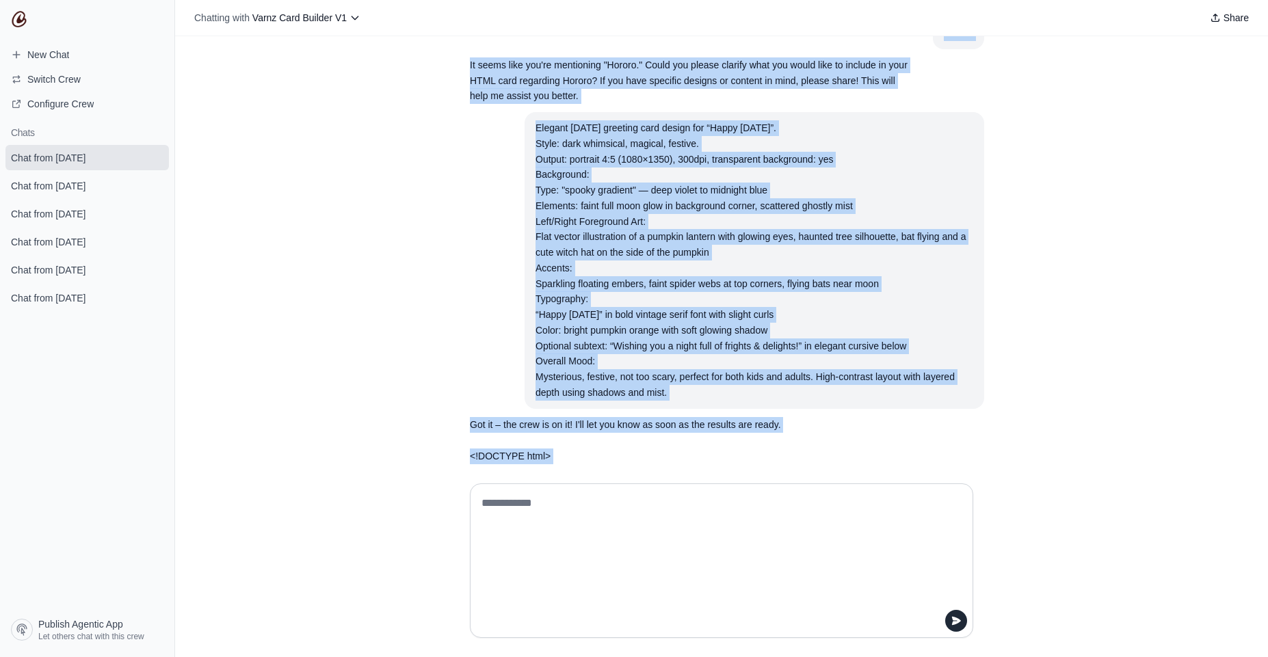
scroll to position [0, 0]
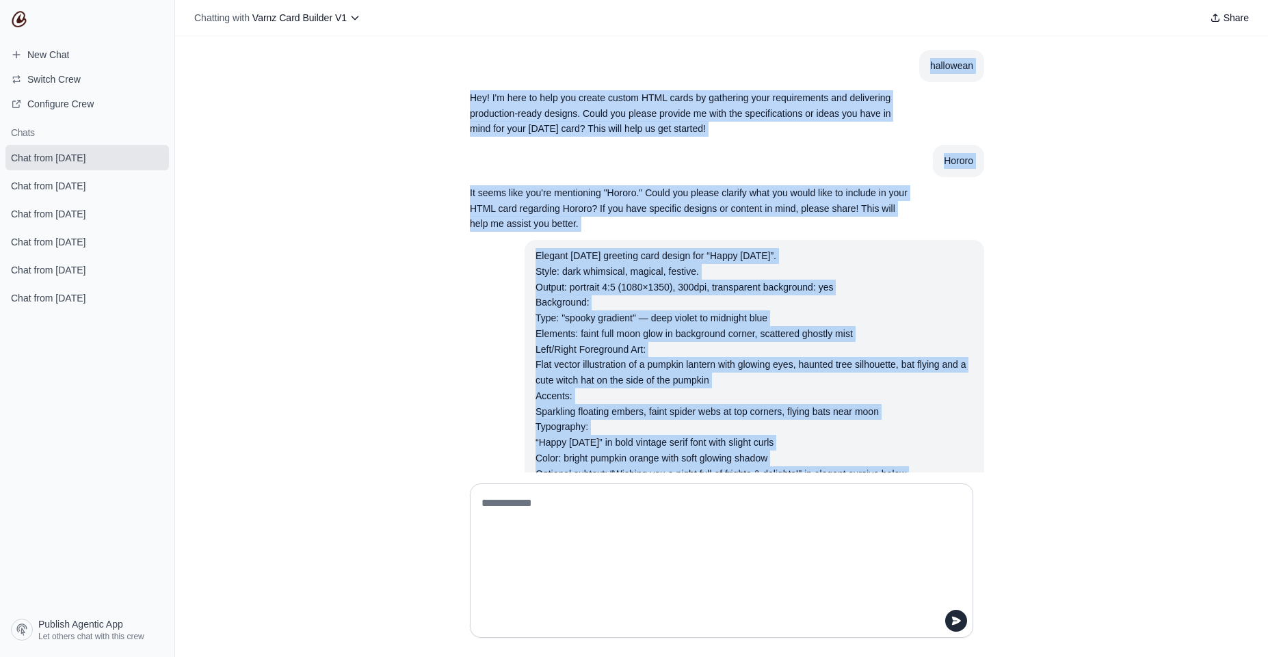
drag, startPoint x: 567, startPoint y: 412, endPoint x: 908, endPoint y: 55, distance: 493.3
click at [908, 55] on div "hallowean Hey! I'm here to help you create custom HTML cards by gathering your …" at bounding box center [721, 477] width 525 height 855
click at [512, 106] on p "Hey! I'm here to help you create custom HTML cards by gathering your requiremen…" at bounding box center [689, 113] width 438 height 46
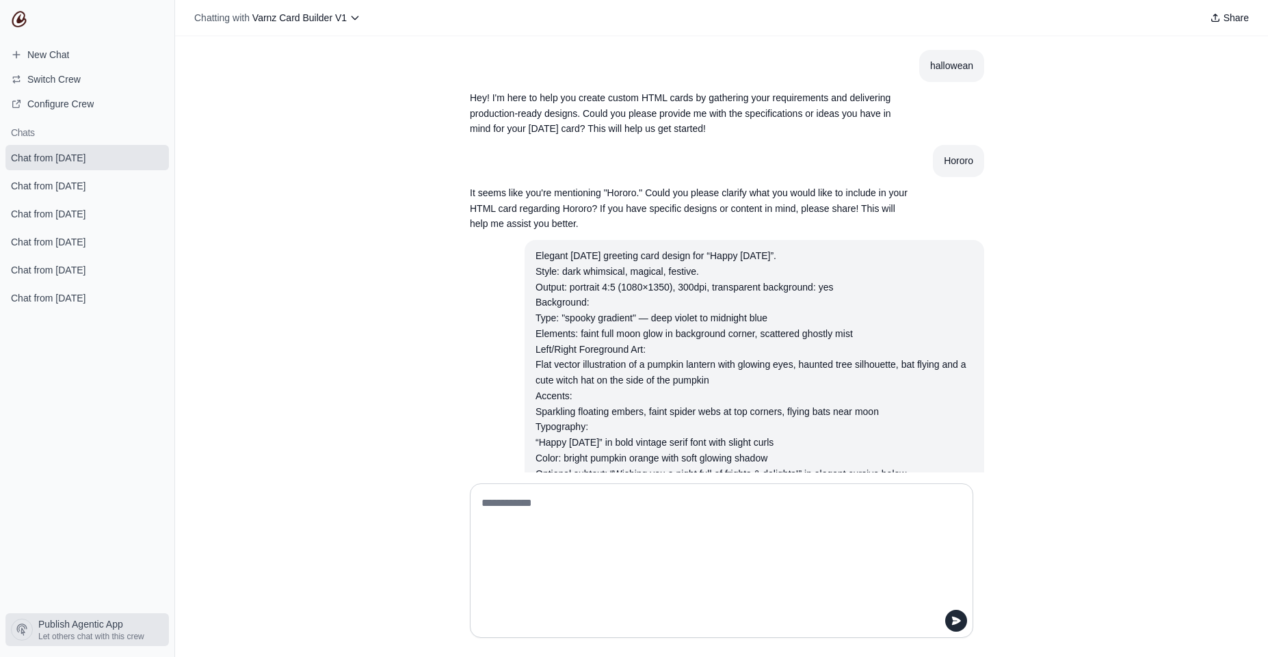
click at [93, 626] on span "Publish Agentic App" at bounding box center [80, 624] width 85 height 14
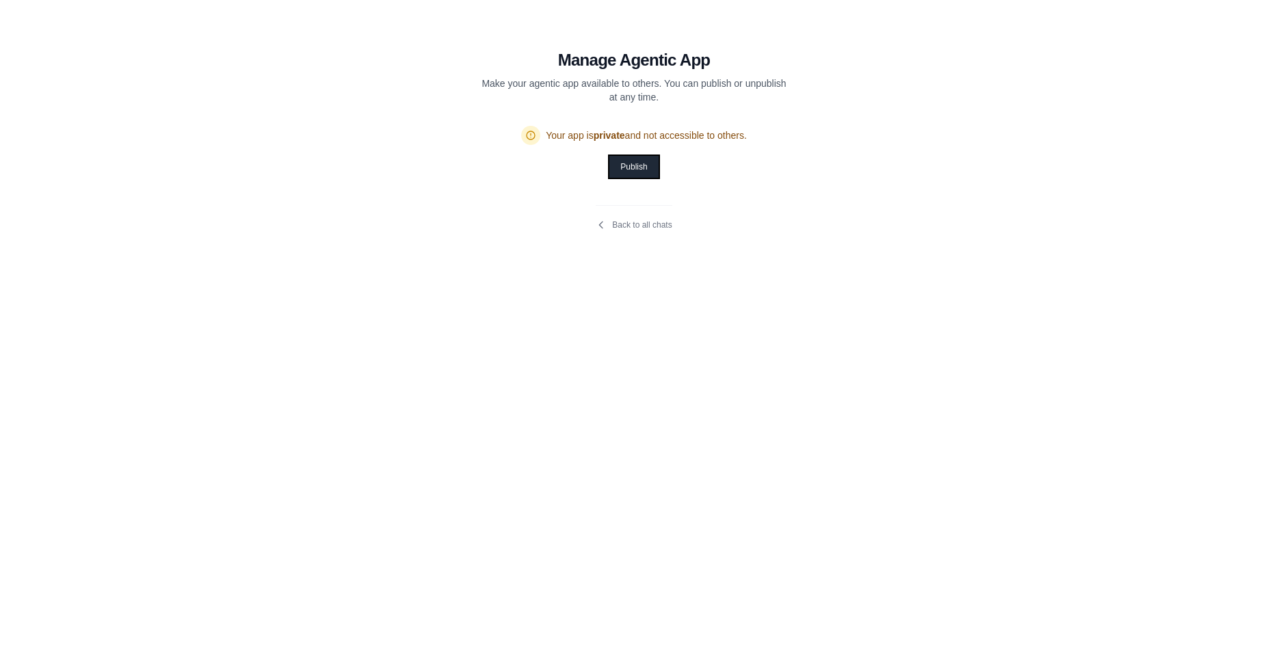
click at [641, 162] on button "Publish" at bounding box center [633, 167] width 49 height 22
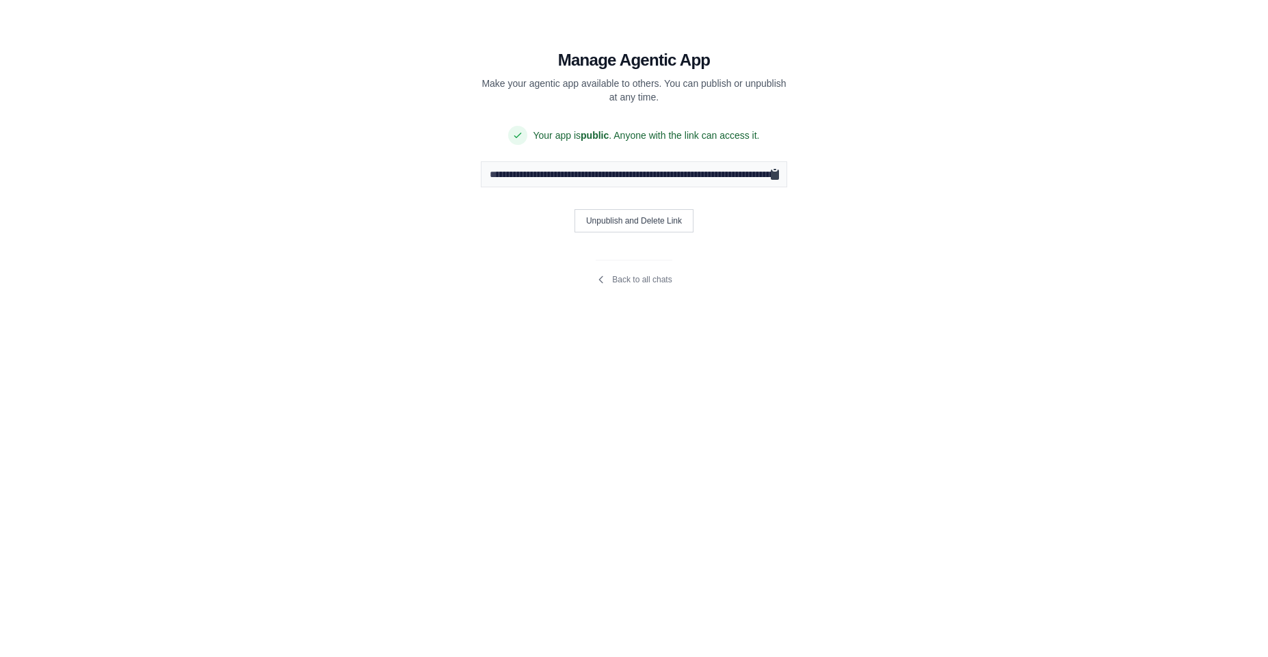
click at [777, 174] on icon "Copy public URL" at bounding box center [775, 175] width 8 height 10
